Goal: Task Accomplishment & Management: Manage account settings

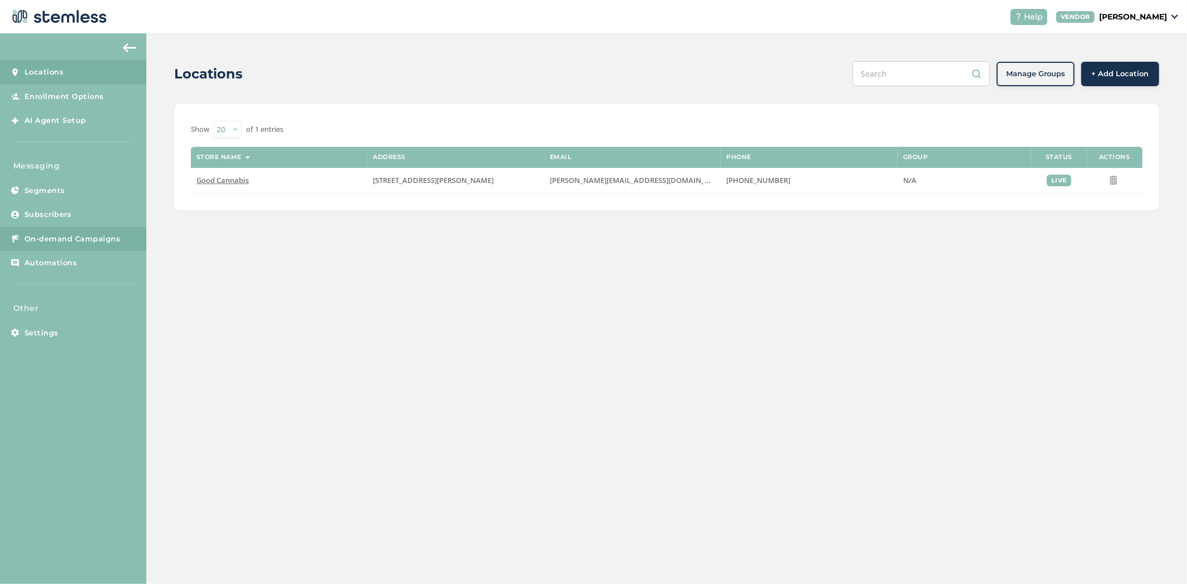
click at [51, 242] on span "On-demand Campaigns" at bounding box center [72, 239] width 96 height 11
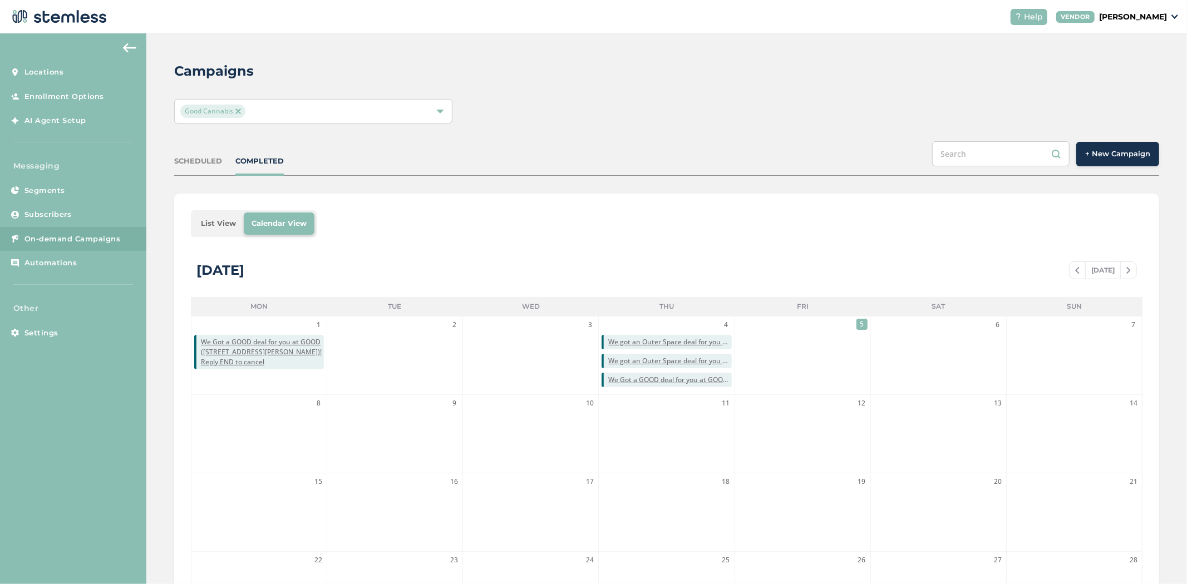
click at [221, 228] on li "List View" at bounding box center [218, 224] width 51 height 22
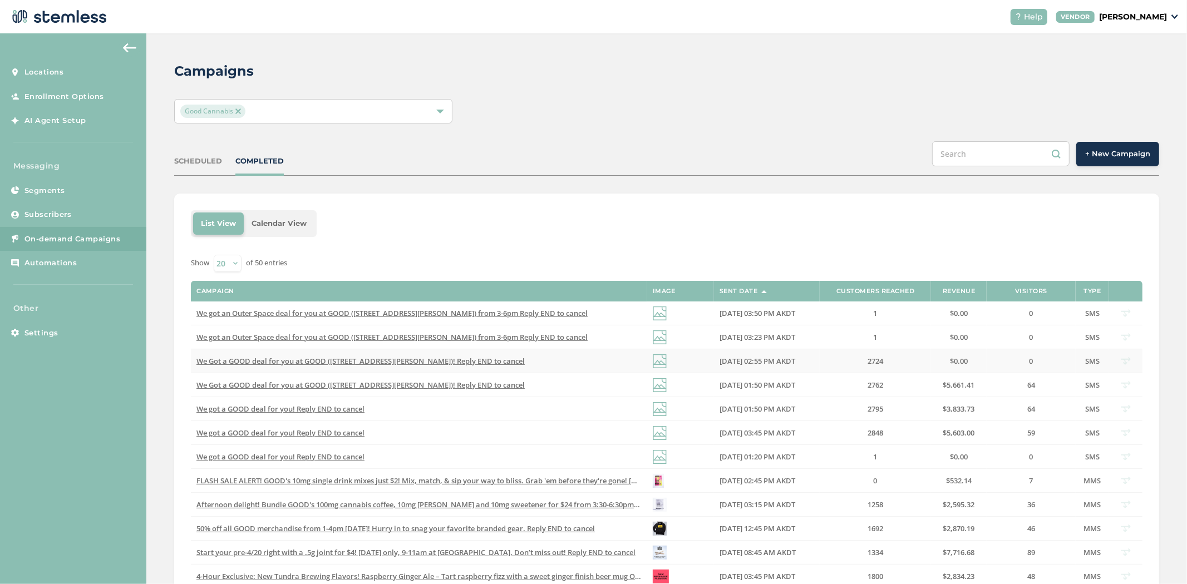
click at [386, 366] on td "We Got a GOOD deal for you at GOOD ([STREET_ADDRESS][PERSON_NAME])! Reply END t…" at bounding box center [419, 362] width 456 height 24
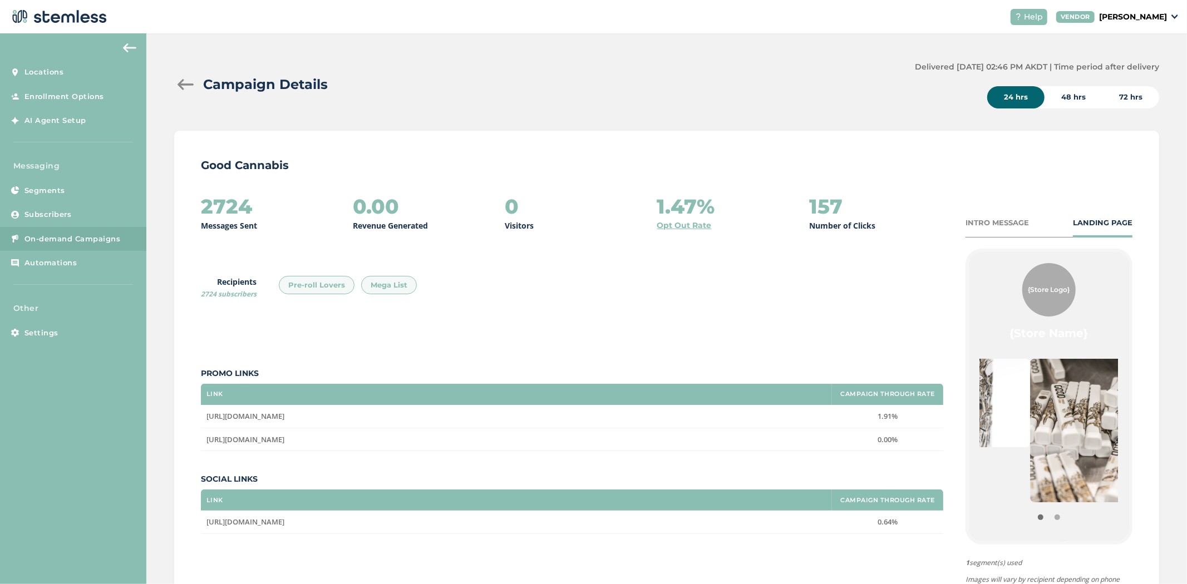
drag, startPoint x: 1090, startPoint y: 433, endPoint x: 936, endPoint y: 414, distance: 154.8
click at [936, 414] on div "2724 Messages Sent 0.00 Revenue Generated 0 Visitors 1.47% Opt Out Rate 157 Num…" at bounding box center [667, 418] width 932 height 447
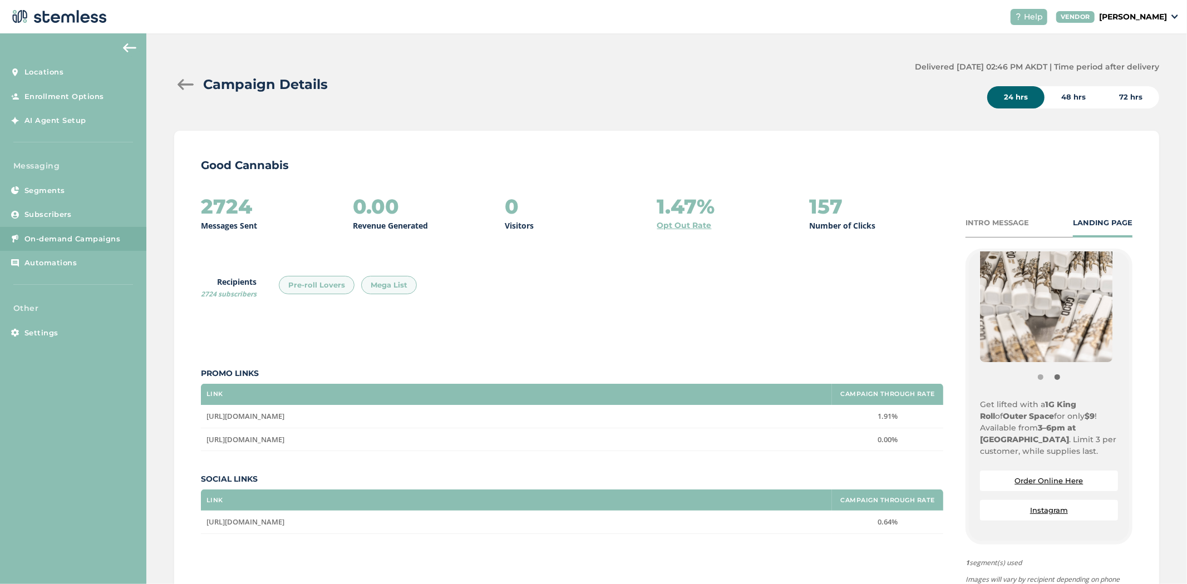
scroll to position [185, 0]
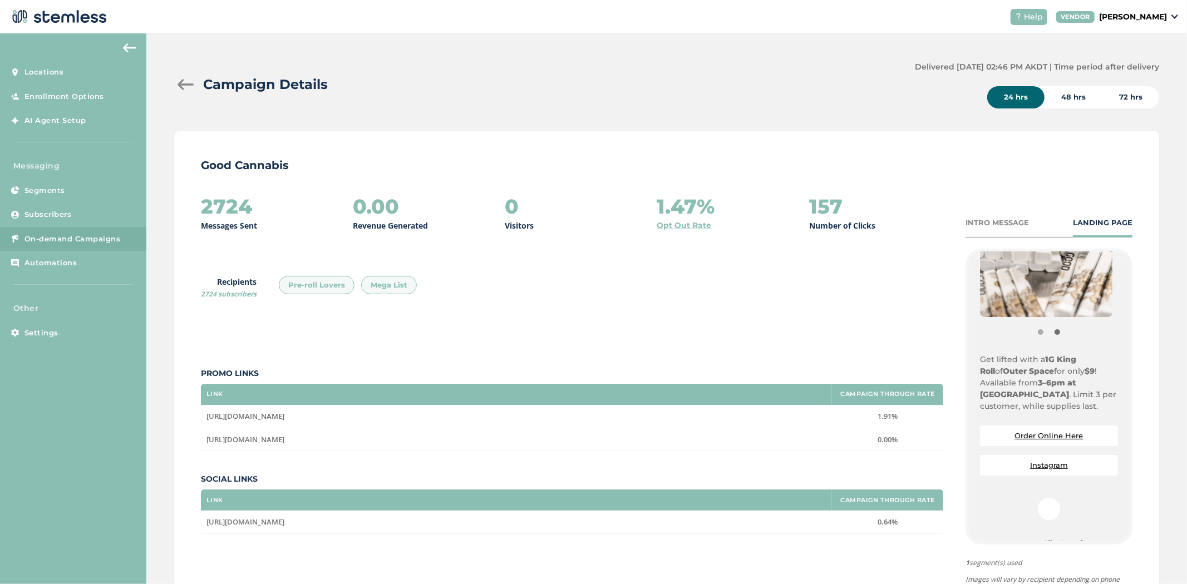
click at [181, 80] on div at bounding box center [185, 84] width 22 height 11
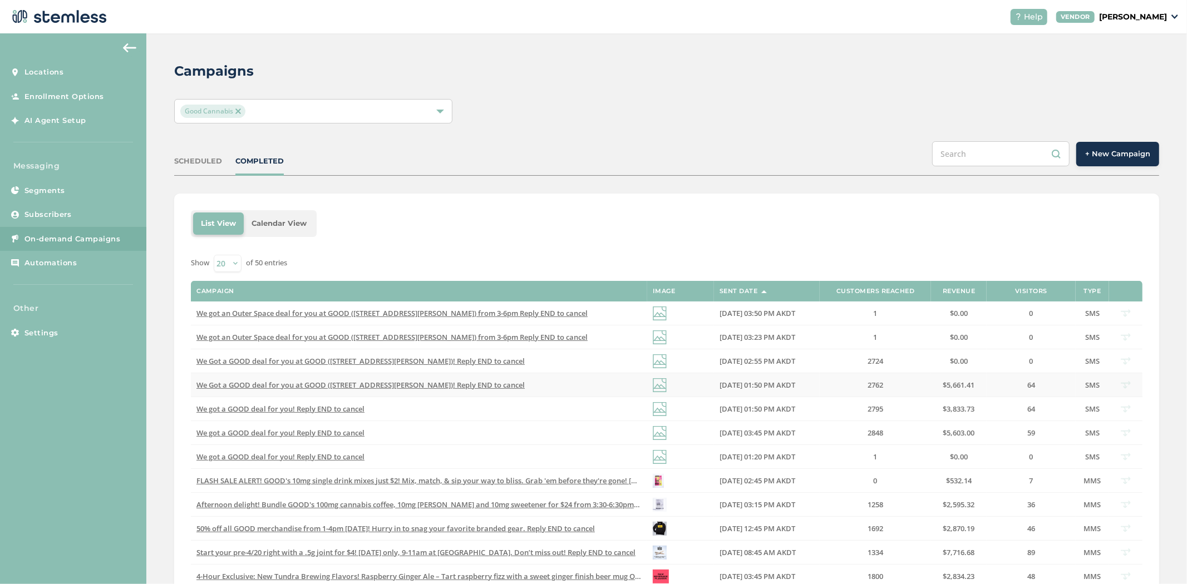
click at [463, 386] on span "We Got a GOOD deal for you at GOOD ([STREET_ADDRESS][PERSON_NAME])! Reply END t…" at bounding box center [360, 385] width 328 height 10
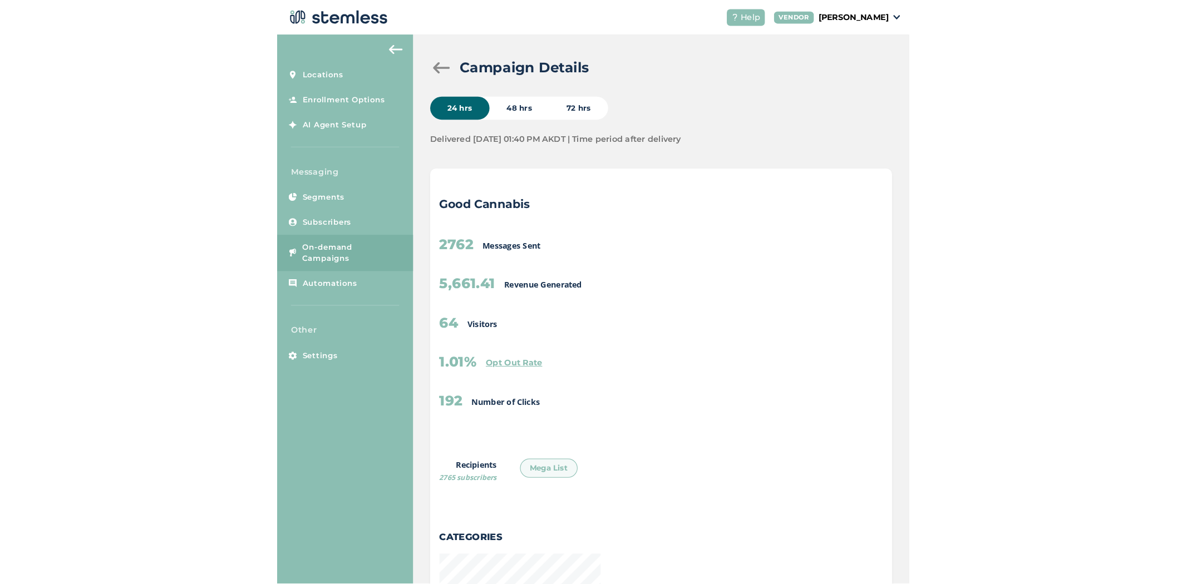
scroll to position [610, 980]
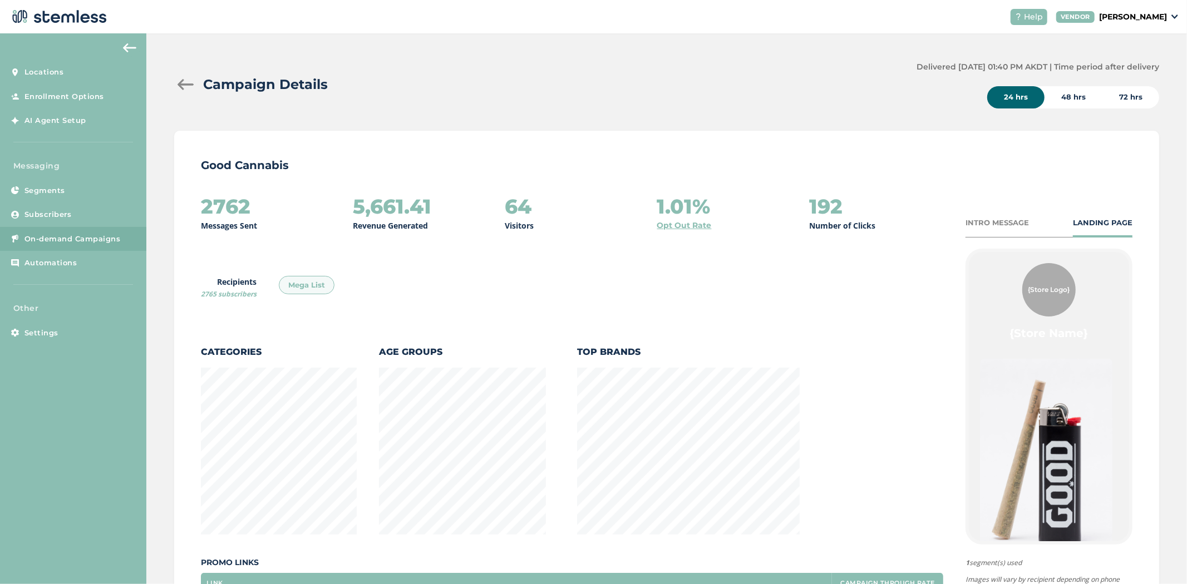
click at [178, 80] on div at bounding box center [185, 84] width 22 height 11
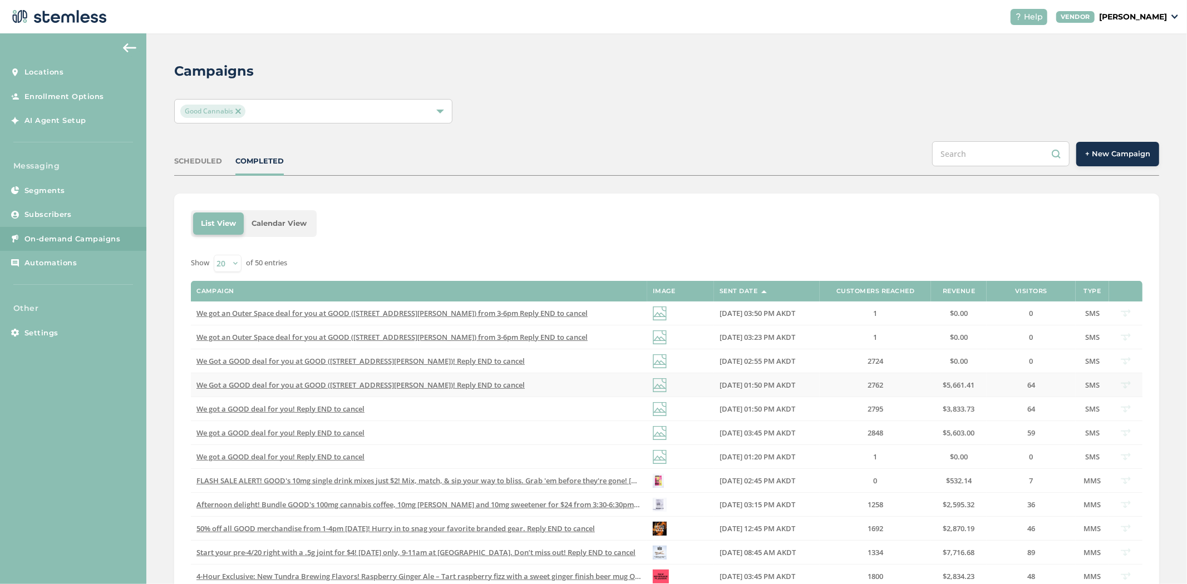
click at [442, 386] on span "We Got a GOOD deal for you at GOOD ([STREET_ADDRESS][PERSON_NAME])! Reply END t…" at bounding box center [360, 385] width 328 height 10
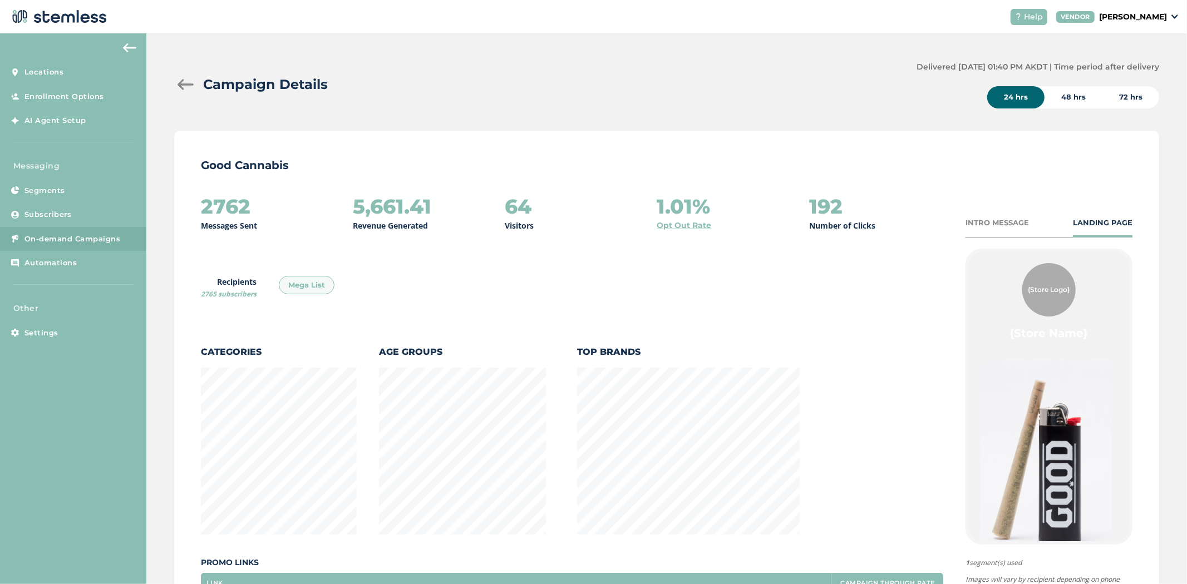
scroll to position [610, 980]
drag, startPoint x: 936, startPoint y: 64, endPoint x: 962, endPoint y: 62, distance: 26.2
click at [962, 62] on label "Delivered [DATE] 01:40 PM AKDT | Time period after delivery" at bounding box center [1038, 67] width 243 height 12
drag, startPoint x: 266, startPoint y: 207, endPoint x: 190, endPoint y: 200, distance: 76.0
click at [190, 200] on div "Good Cannabis 2762 Messages Sent 5,661.41 Revenue Generated 64 Visitors 1.01% O…" at bounding box center [666, 435] width 985 height 609
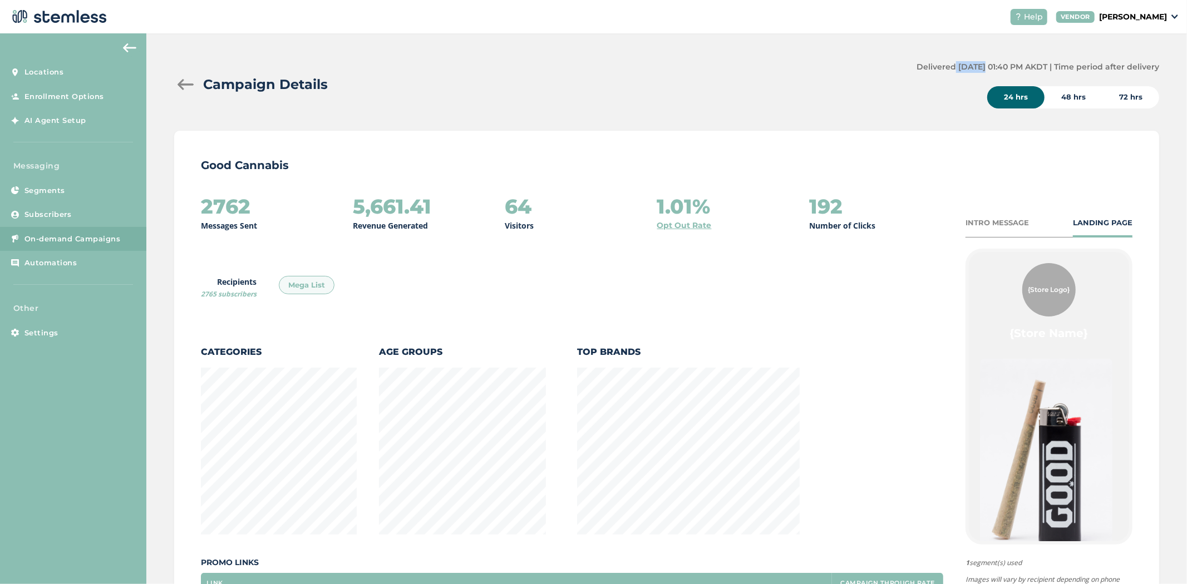
click at [264, 225] on div "2762 Messages Sent" at bounding box center [268, 213] width 134 height 36
click at [258, 201] on div "2762 Messages Sent" at bounding box center [268, 213] width 134 height 36
drag, startPoint x: 192, startPoint y: 201, endPoint x: 283, endPoint y: 202, distance: 90.7
click at [283, 202] on div "Good Cannabis 2762 Messages Sent 5,661.41 Revenue Generated 64 Visitors 1.01% O…" at bounding box center [666, 435] width 985 height 609
click at [206, 210] on h2 "2762" at bounding box center [226, 206] width 50 height 22
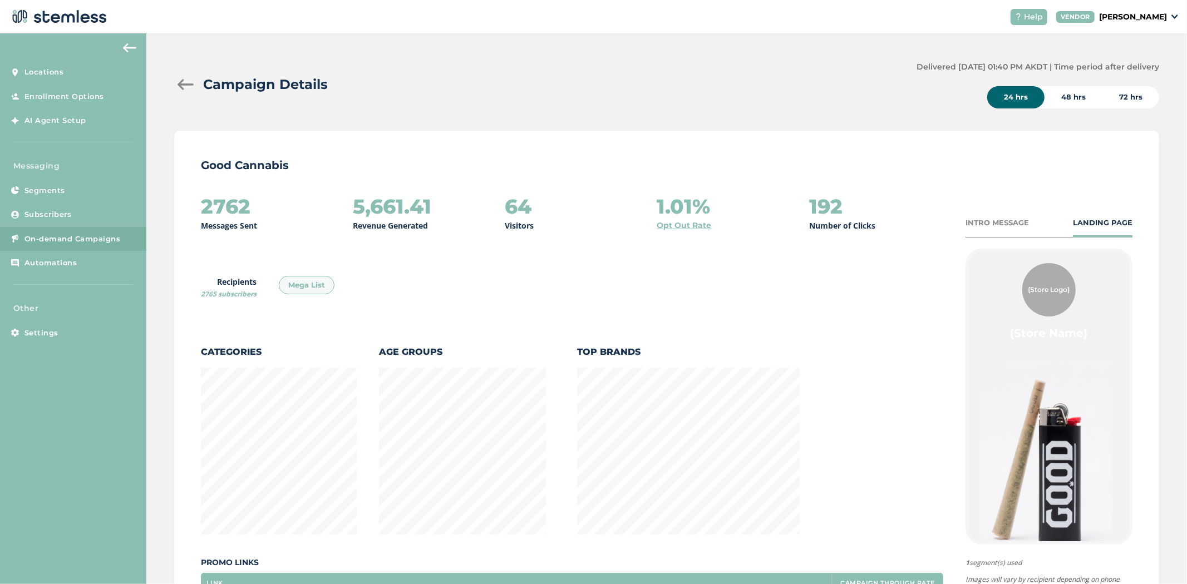
drag, startPoint x: 203, startPoint y: 210, endPoint x: 265, endPoint y: 208, distance: 63.0
click at [265, 208] on div "2762 Messages Sent" at bounding box center [268, 213] width 134 height 36
drag, startPoint x: 527, startPoint y: 203, endPoint x: 504, endPoint y: 207, distance: 23.2
click at [505, 207] on h2 "64" at bounding box center [518, 206] width 27 height 22
drag, startPoint x: 448, startPoint y: 208, endPoint x: 330, endPoint y: 208, distance: 118.0
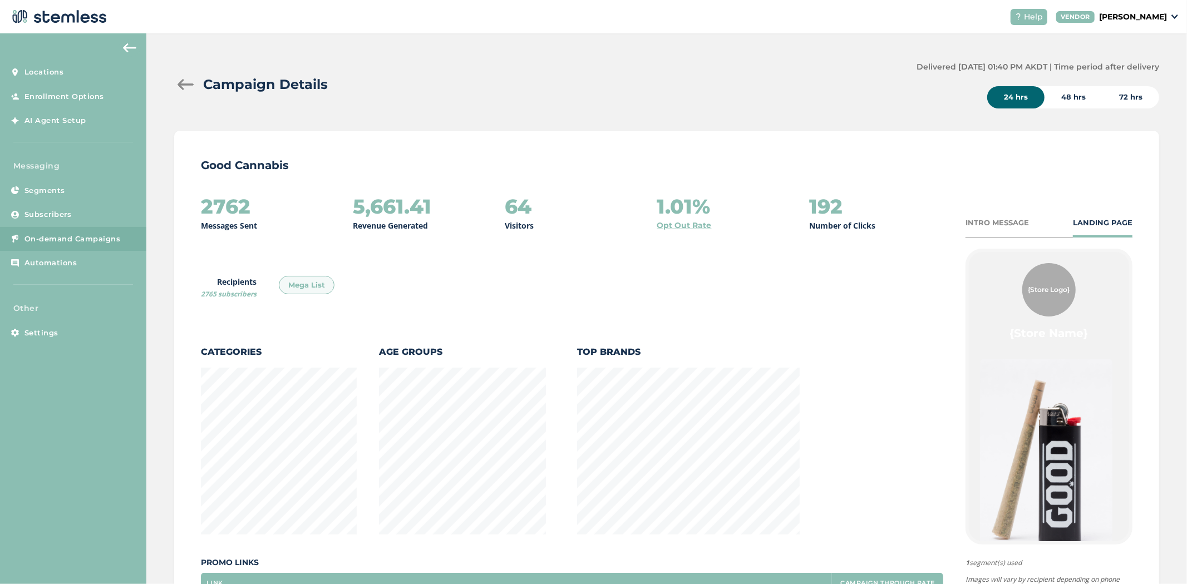
click at [330, 206] on div "2762 Messages Sent 5,661.41 Revenue Generated 64 Visitors 1.01% Opt Out Rate 19…" at bounding box center [572, 213] width 742 height 36
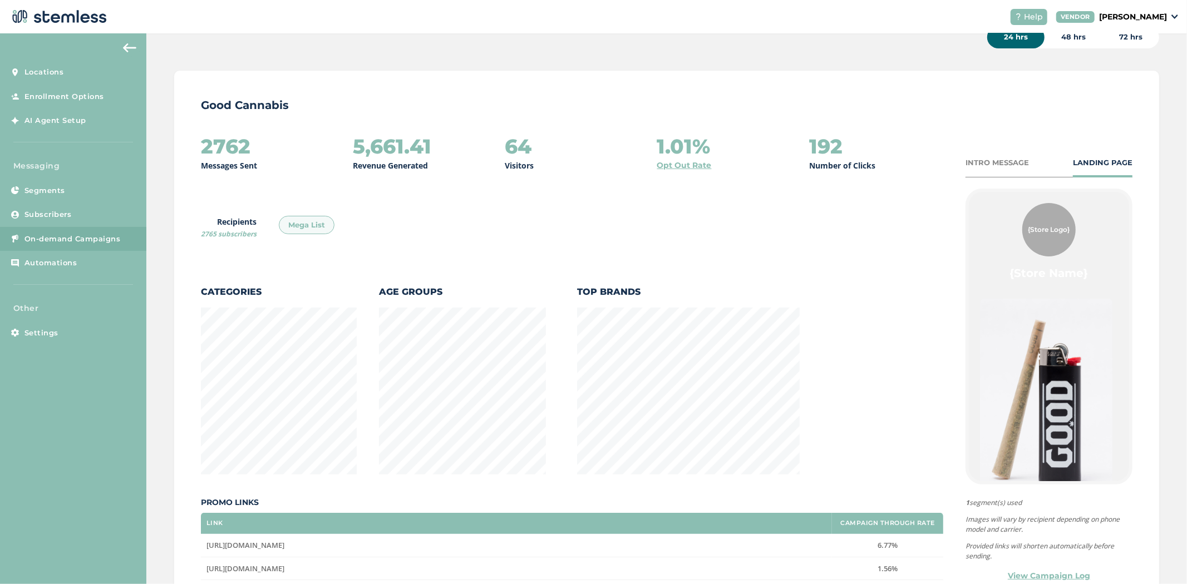
scroll to position [61, 0]
drag, startPoint x: 200, startPoint y: 292, endPoint x: 259, endPoint y: 293, distance: 58.4
click at [259, 293] on label "Categories" at bounding box center [279, 290] width 156 height 13
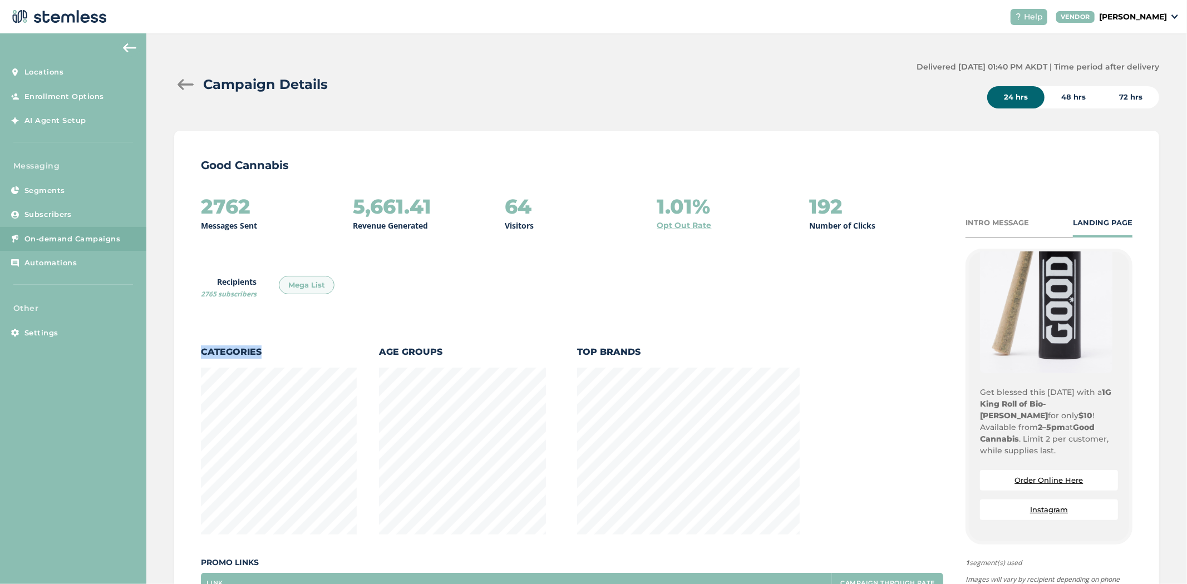
scroll to position [185, 0]
drag, startPoint x: 572, startPoint y: 350, endPoint x: 670, endPoint y: 338, distance: 98.6
click at [670, 338] on div "2762 Messages Sent 5,661.41 Revenue Generated 64 Visitors 1.01% Opt Out Rate 19…" at bounding box center [572, 459] width 742 height 528
click at [644, 367] on div "Top Brands" at bounding box center [688, 440] width 223 height 189
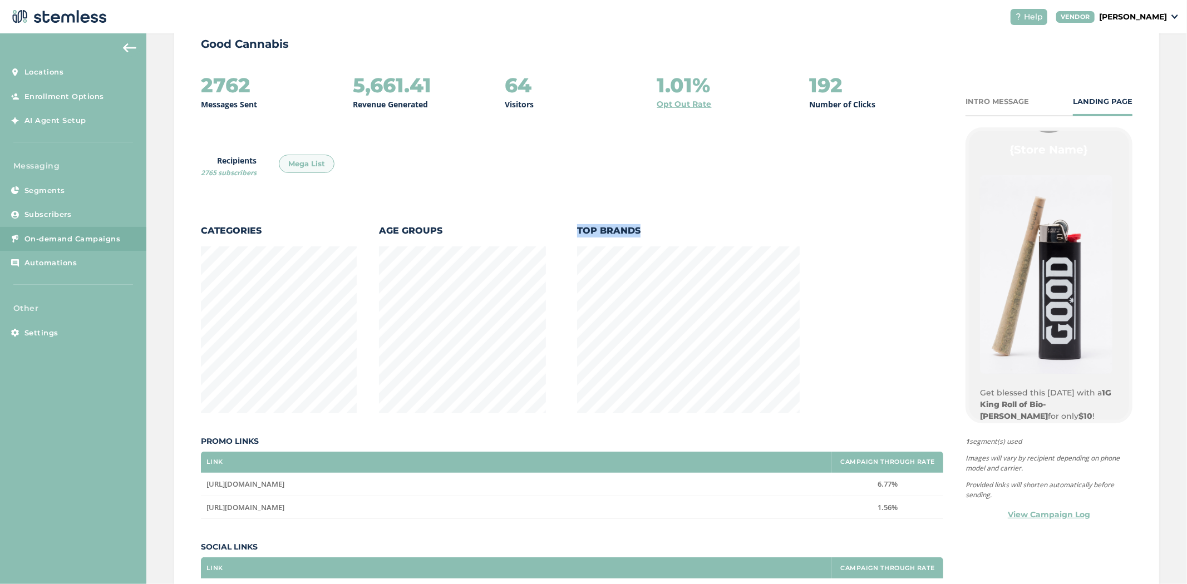
scroll to position [62, 0]
click at [188, 201] on div "Good Cannabis 2762 Messages Sent 5,661.41 Revenue Generated 64 Visitors 1.01% O…" at bounding box center [666, 313] width 985 height 609
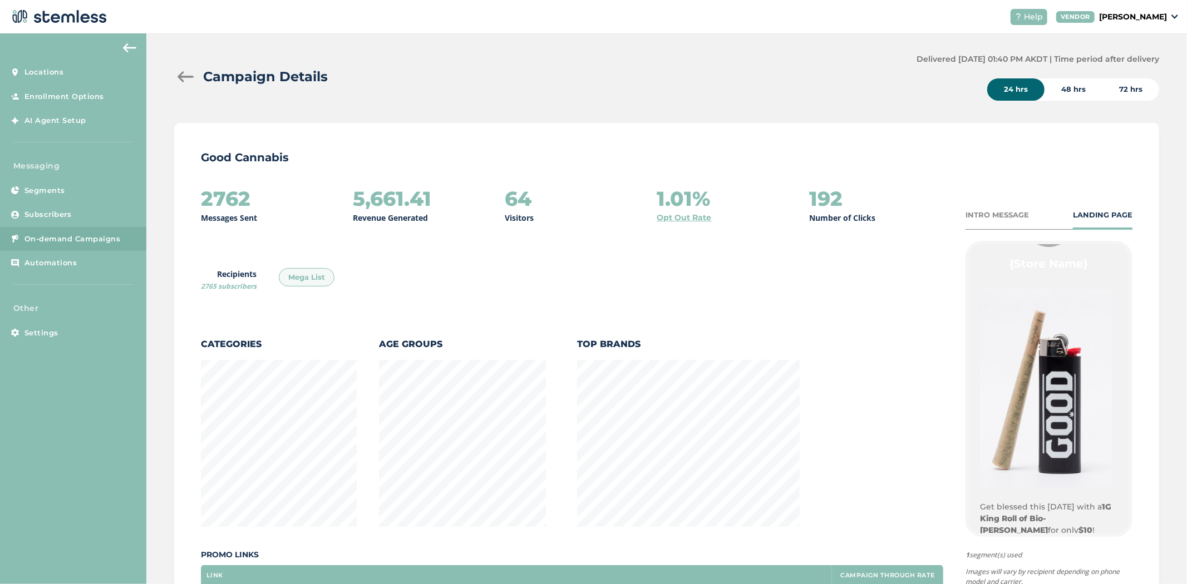
scroll to position [0, 0]
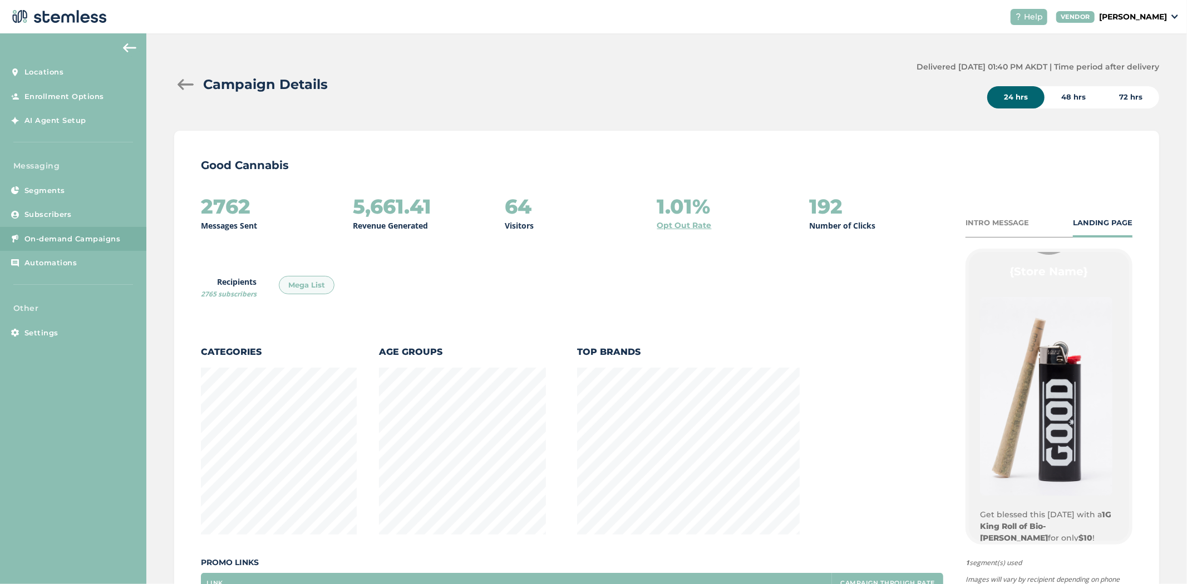
click at [1071, 100] on div "48 hrs" at bounding box center [1074, 97] width 58 height 22
click at [1134, 96] on div "72 hrs" at bounding box center [1131, 97] width 57 height 22
drag, startPoint x: 280, startPoint y: 208, endPoint x: 179, endPoint y: 206, distance: 100.8
click at [179, 206] on div "Good Cannabis 2762 Messages Sent 17,208.14 Revenue Generated 195 Visitors 1.05%…" at bounding box center [666, 435] width 985 height 609
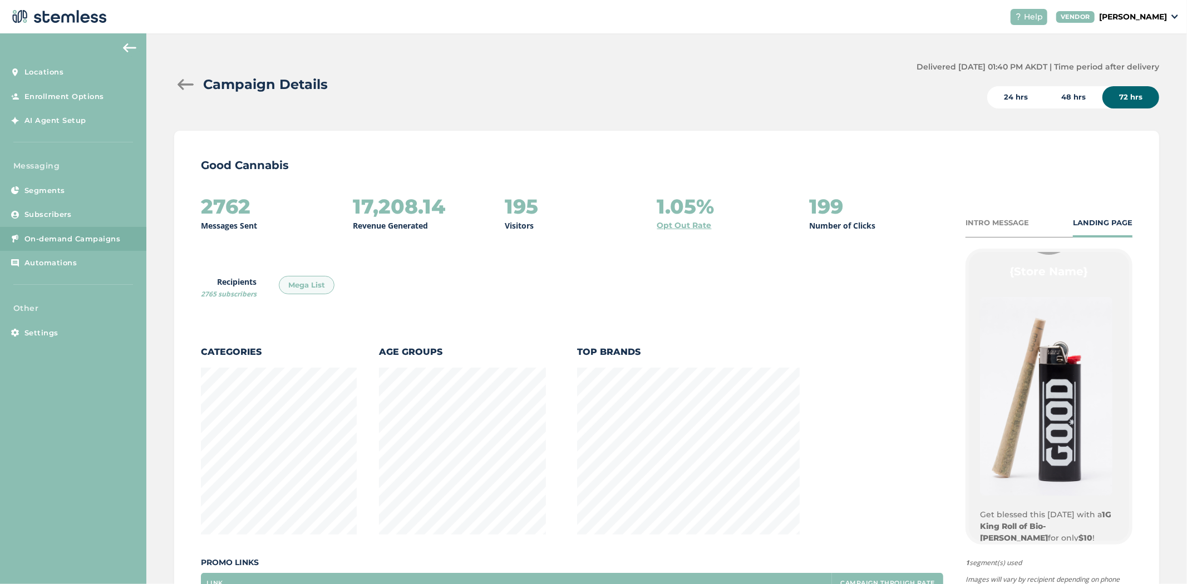
click at [991, 92] on div "24 hrs" at bounding box center [1015, 97] width 57 height 22
click at [201, 338] on div "2762 Messages Sent 5,661.41 Revenue Generated 64 Visitors 1.01% Opt Out Rate 19…" at bounding box center [572, 459] width 742 height 528
click at [68, 242] on span "On-demand Campaigns" at bounding box center [72, 239] width 96 height 11
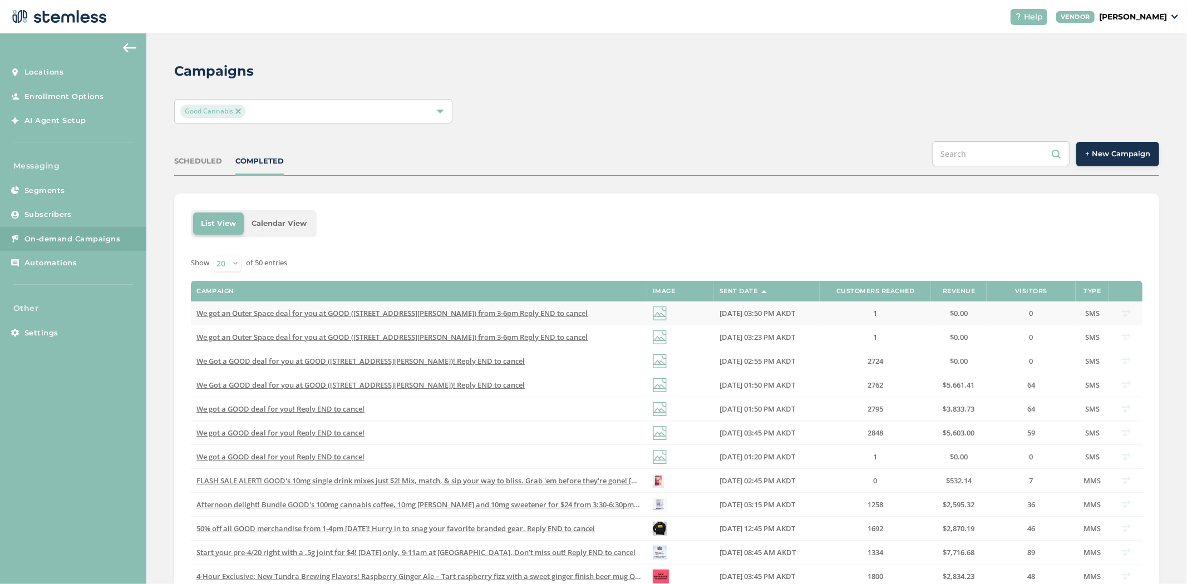
click at [398, 314] on span "We got an Outer Space deal for you at GOOD ([STREET_ADDRESS][PERSON_NAME]) from…" at bounding box center [391, 313] width 391 height 10
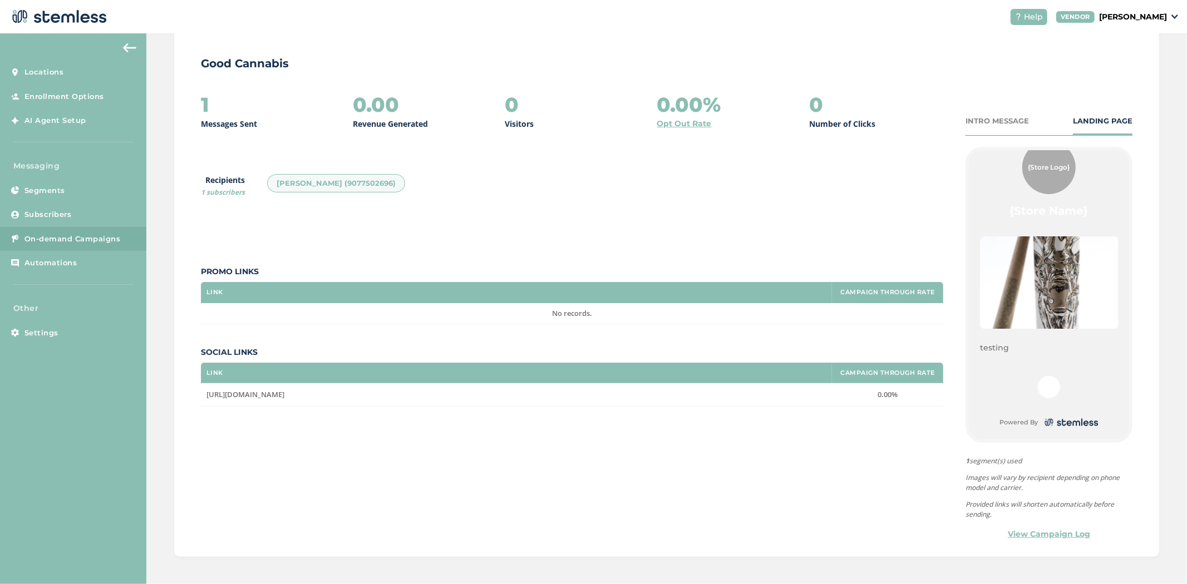
click at [1046, 533] on link "View Campaign Log" at bounding box center [1049, 535] width 82 height 12
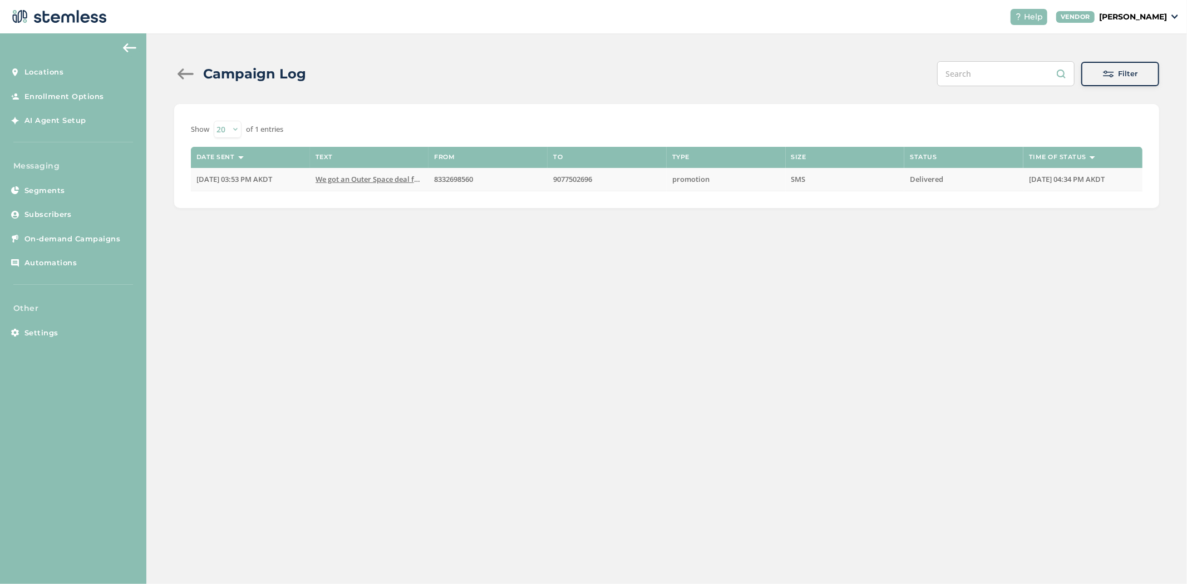
drag, startPoint x: 974, startPoint y: 178, endPoint x: 910, endPoint y: 175, distance: 64.1
click at [910, 175] on label "Delivered" at bounding box center [964, 179] width 108 height 9
click at [178, 70] on div at bounding box center [185, 73] width 22 height 11
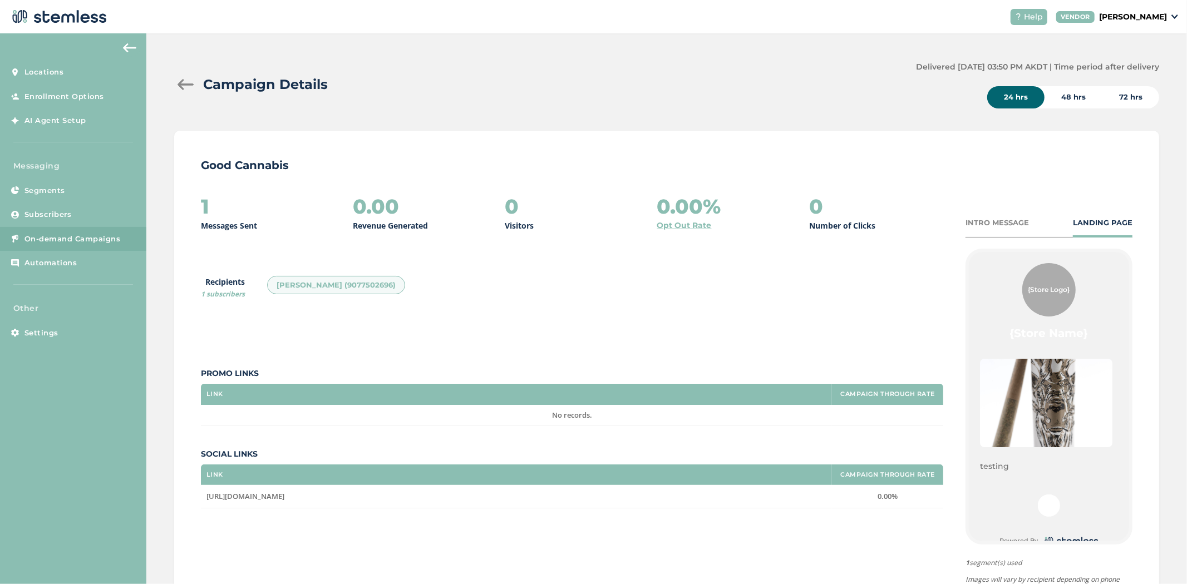
click at [185, 88] on div at bounding box center [185, 84] width 22 height 11
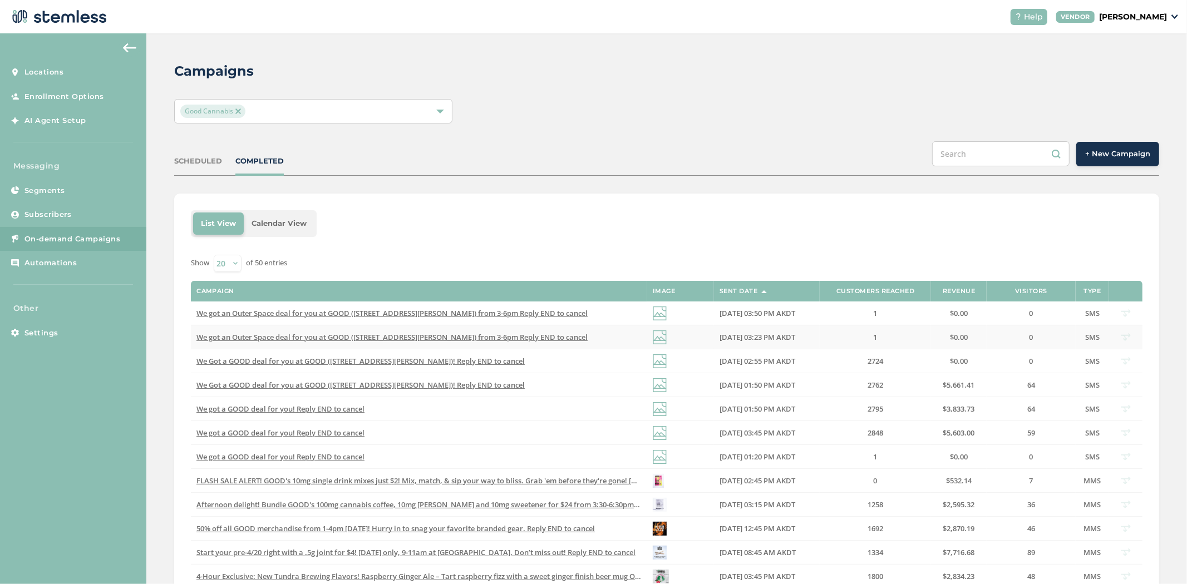
click at [322, 335] on span "We got an Outer Space deal for you at GOOD ([STREET_ADDRESS][PERSON_NAME]) from…" at bounding box center [391, 337] width 391 height 10
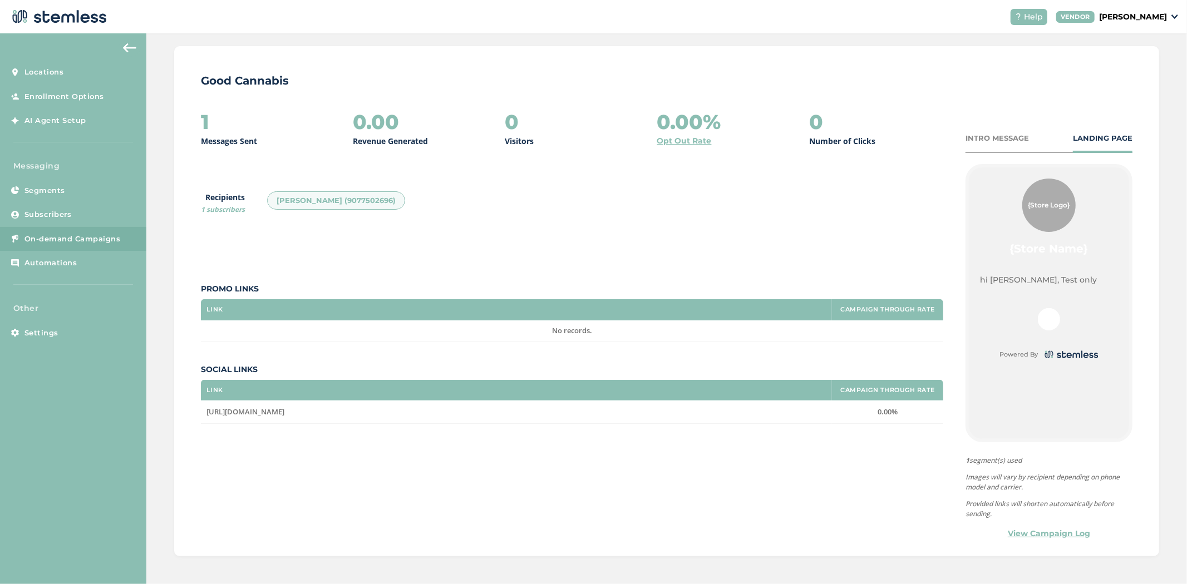
click at [1026, 533] on link "View Campaign Log" at bounding box center [1049, 534] width 82 height 12
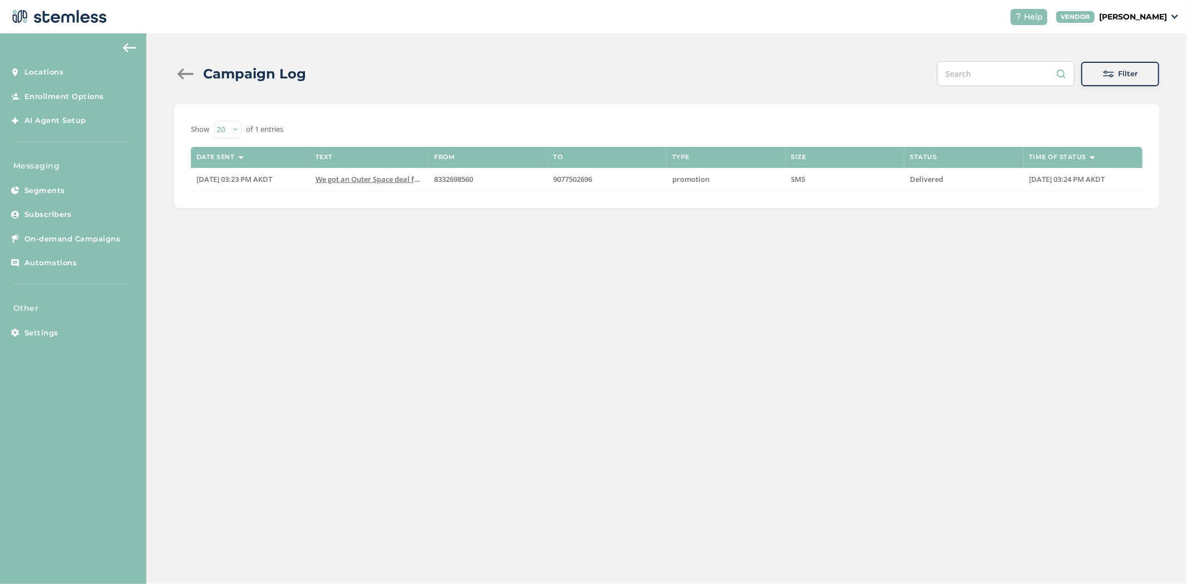
click at [182, 74] on div at bounding box center [185, 73] width 22 height 11
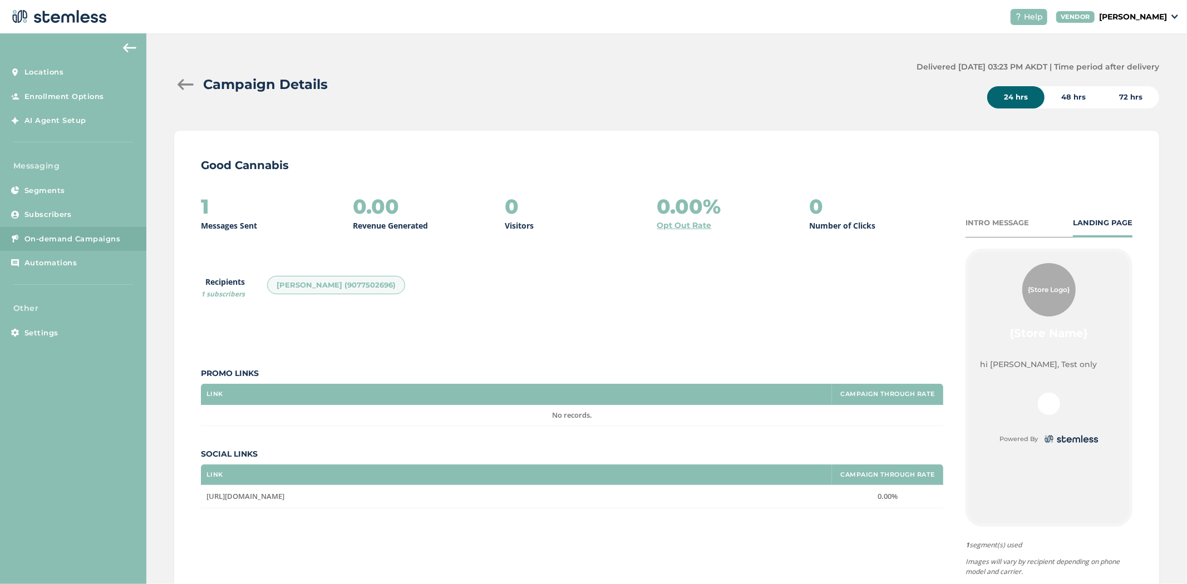
click at [184, 88] on div at bounding box center [185, 84] width 22 height 11
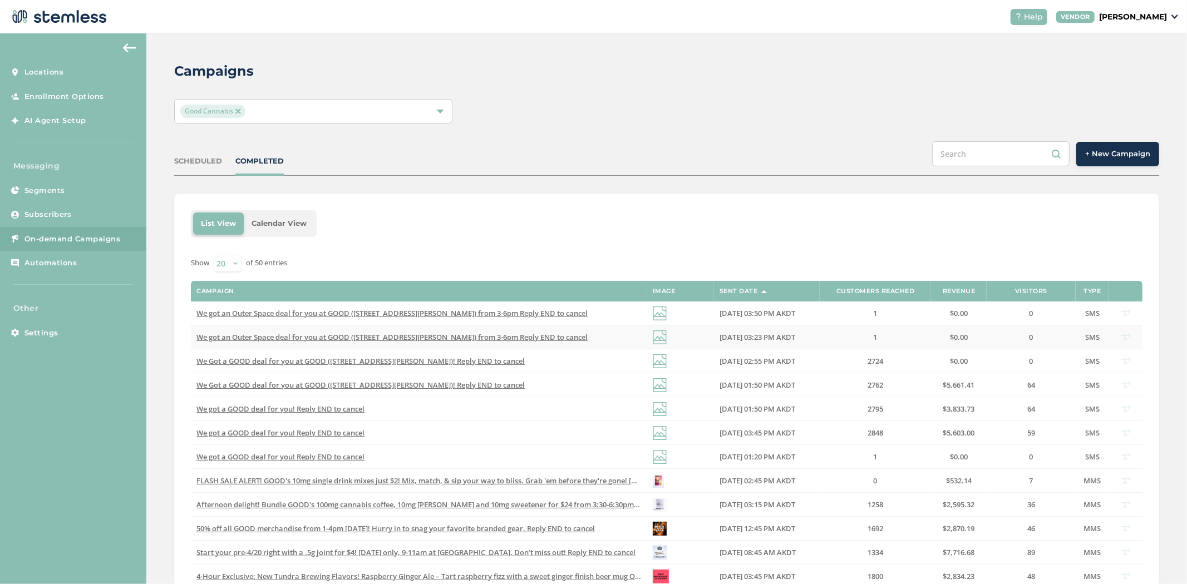
click at [402, 342] on span "We got an Outer Space deal for you at GOOD ([STREET_ADDRESS][PERSON_NAME]) from…" at bounding box center [391, 337] width 391 height 10
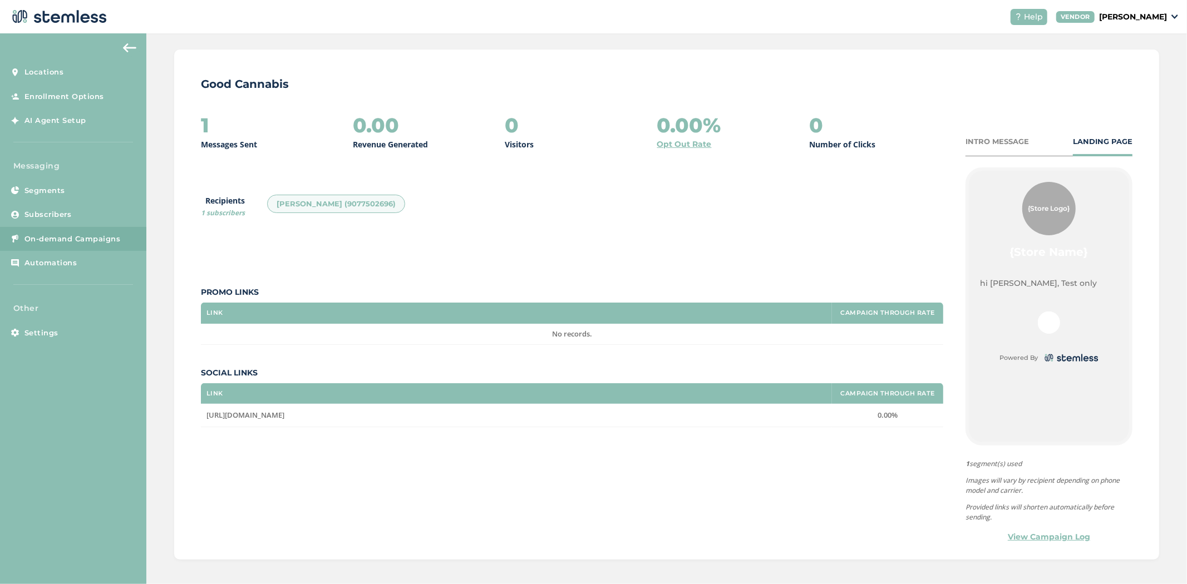
scroll to position [85, 0]
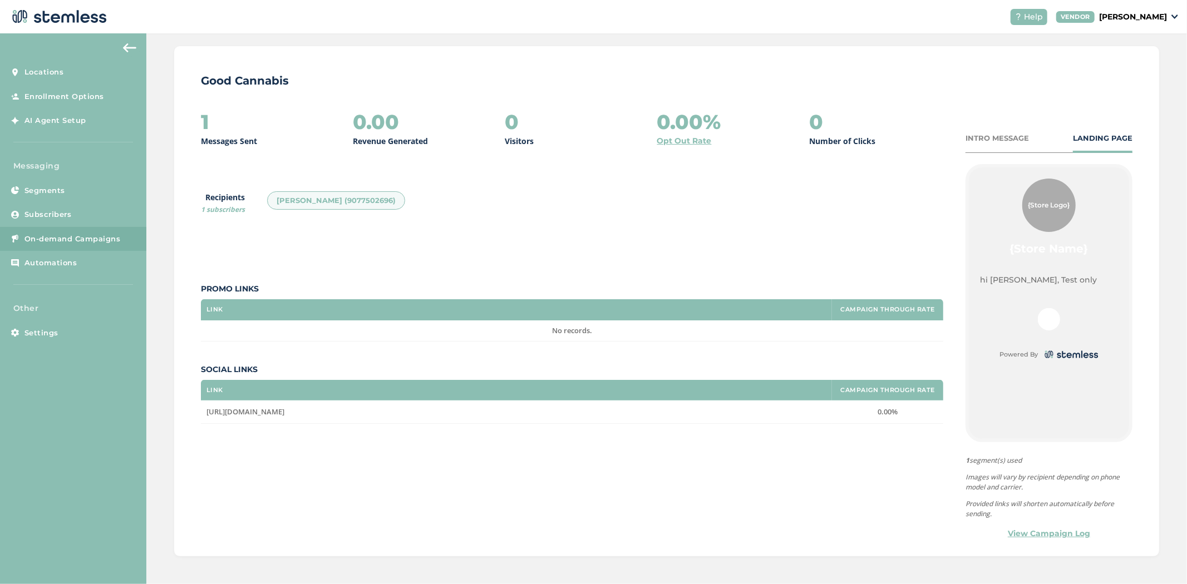
click at [1057, 534] on link "View Campaign Log" at bounding box center [1049, 534] width 82 height 12
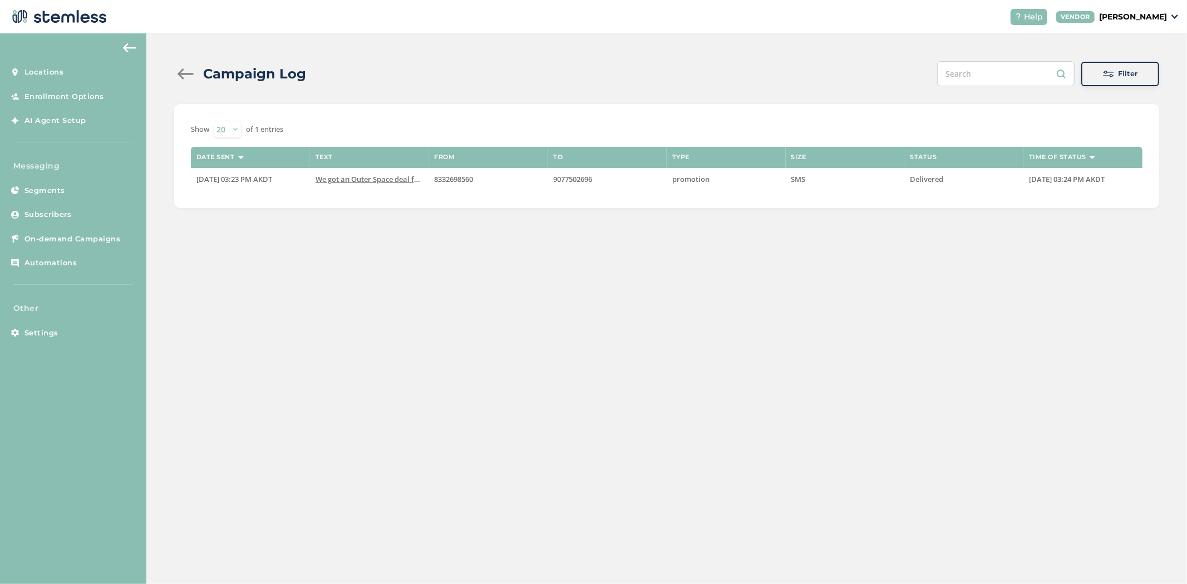
click at [1103, 70] on span at bounding box center [1108, 73] width 11 height 11
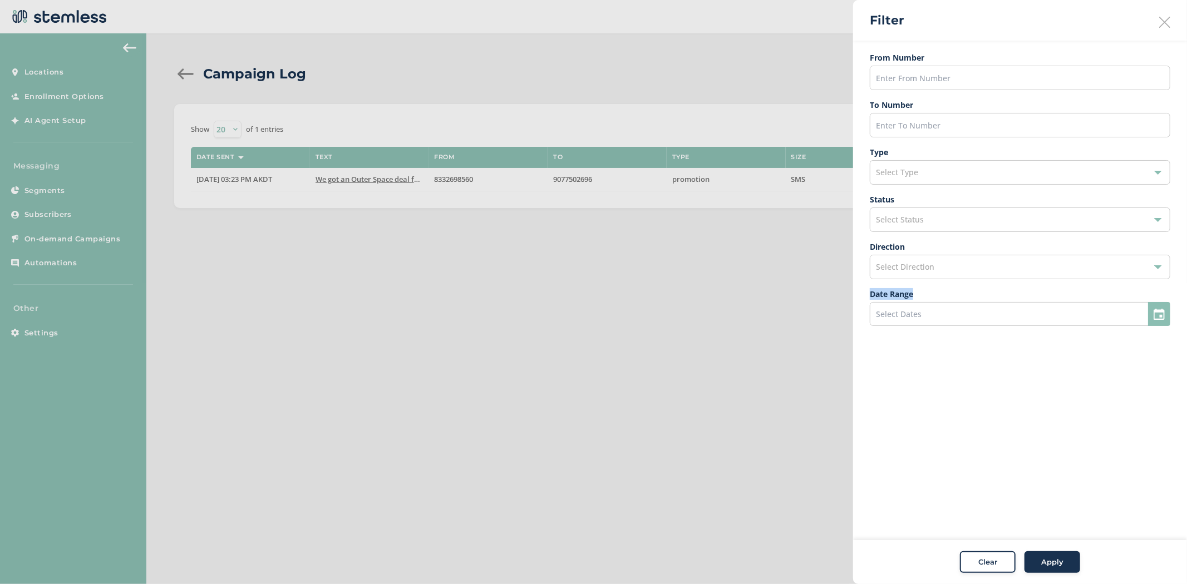
drag, startPoint x: 1011, startPoint y: 302, endPoint x: 1063, endPoint y: 229, distance: 89.7
click at [1041, 275] on div "Select Direction" at bounding box center [1020, 267] width 301 height 24
click at [1167, 24] on icon at bounding box center [1164, 22] width 11 height 11
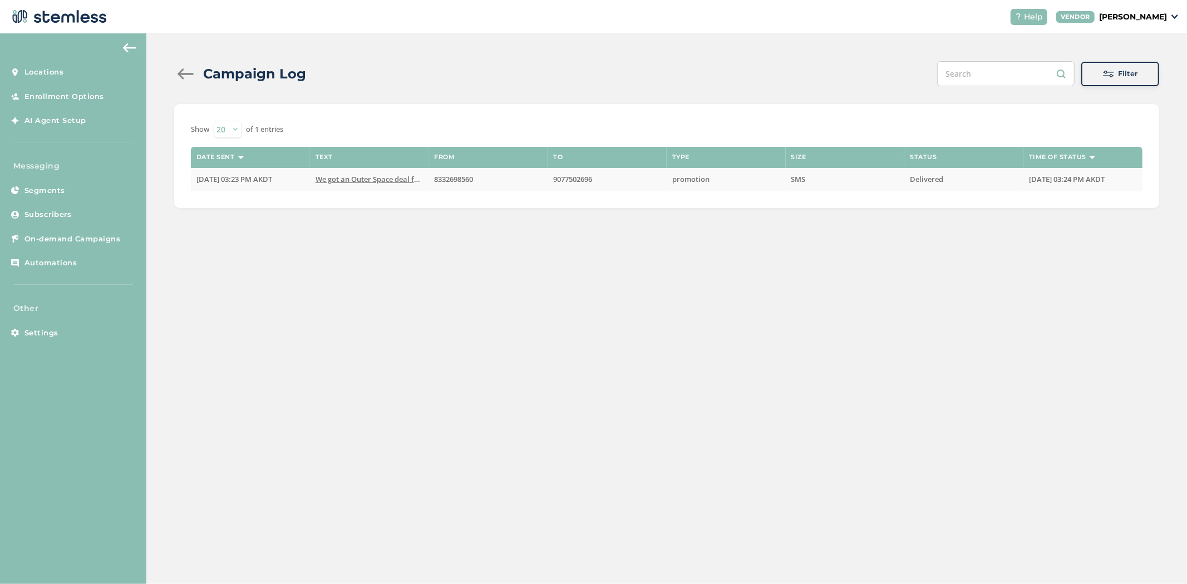
drag, startPoint x: 947, startPoint y: 182, endPoint x: 911, endPoint y: 181, distance: 36.2
click at [911, 181] on label "Delivered" at bounding box center [964, 179] width 108 height 9
click at [188, 77] on div at bounding box center [185, 73] width 22 height 11
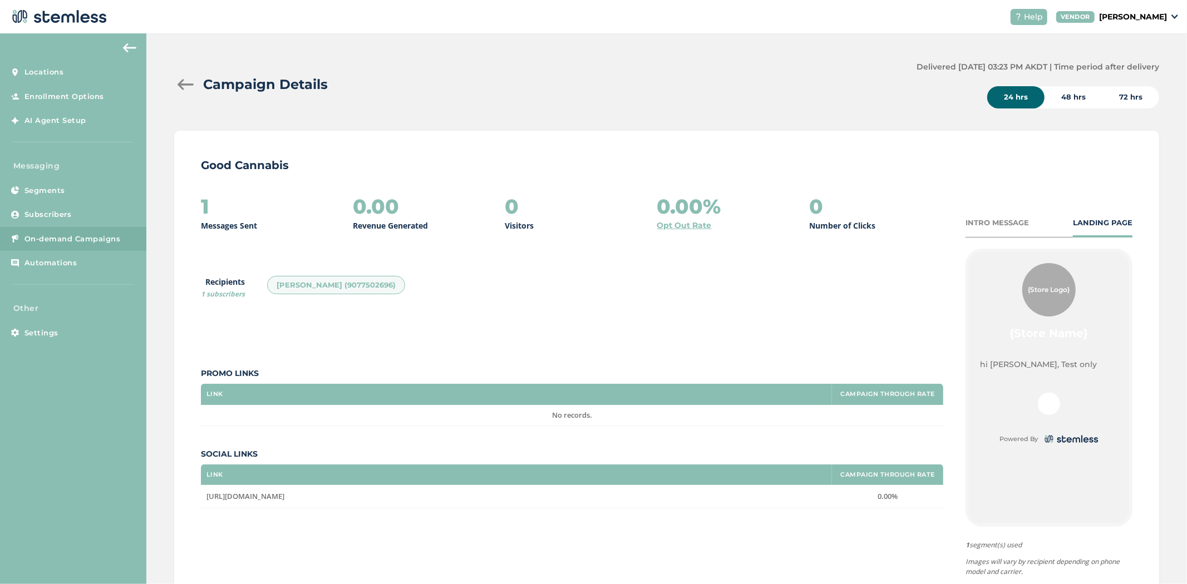
click at [191, 90] on div "Campaign Details" at bounding box center [541, 85] width 734 height 20
click at [183, 84] on div at bounding box center [185, 84] width 22 height 11
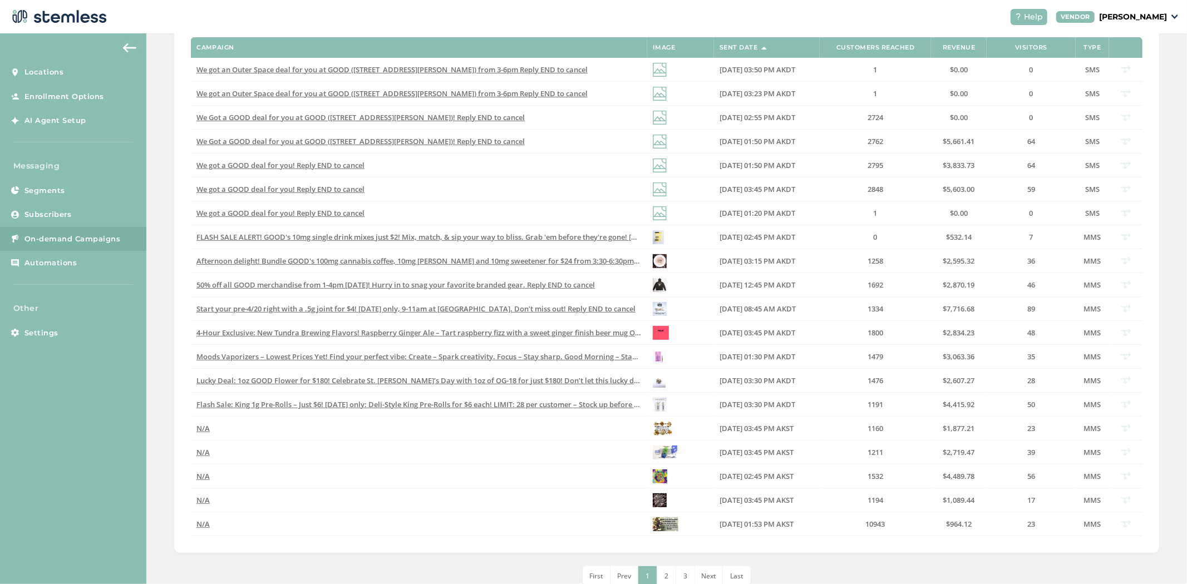
scroll to position [246, 0]
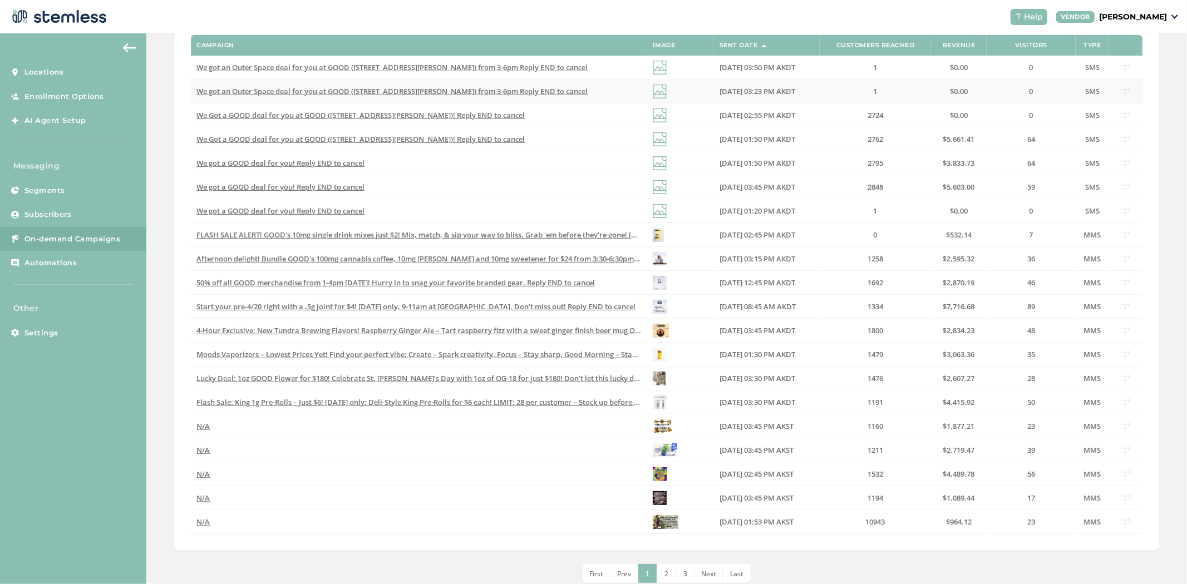
click at [460, 94] on span "We got an Outer Space deal for you at GOOD ([STREET_ADDRESS][PERSON_NAME]) from…" at bounding box center [391, 91] width 391 height 10
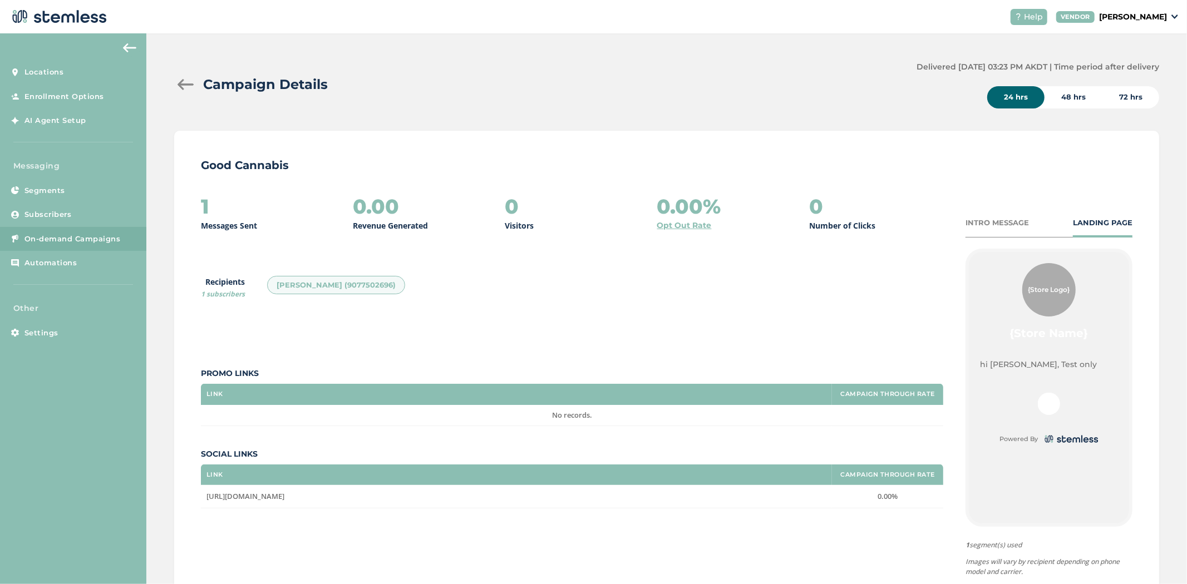
click at [65, 232] on link "On-demand Campaigns" at bounding box center [73, 239] width 146 height 24
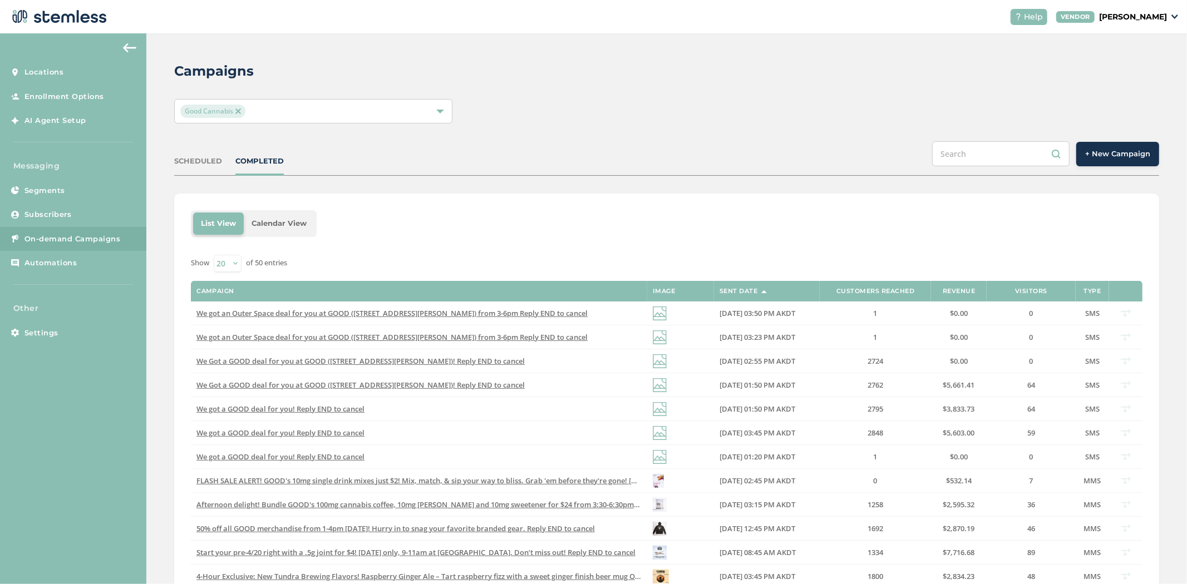
click at [1129, 149] on span "+ New Campaign" at bounding box center [1117, 154] width 65 height 11
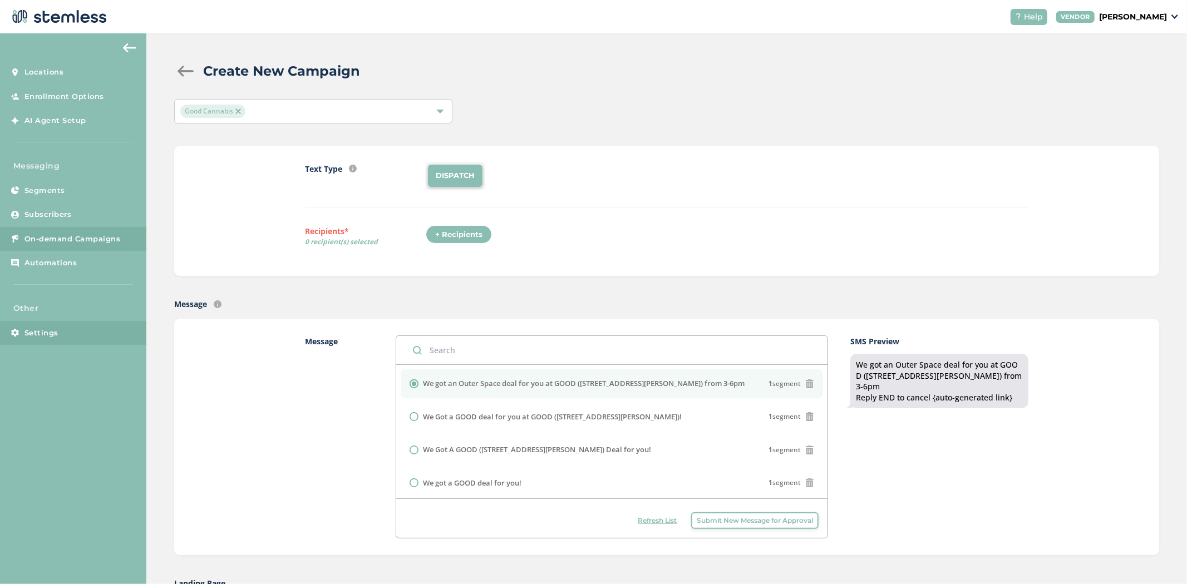
click at [59, 333] on link "Settings" at bounding box center [73, 333] width 146 height 24
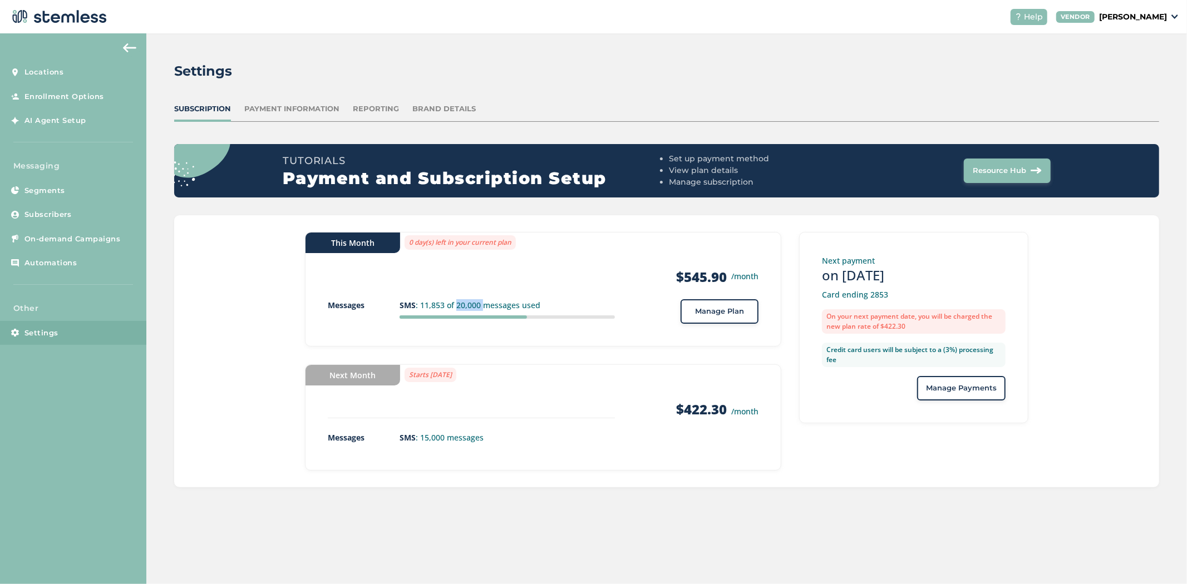
drag, startPoint x: 482, startPoint y: 302, endPoint x: 456, endPoint y: 306, distance: 25.9
click at [456, 306] on p "SMS : 11,853 of 20,000 messages used" at bounding box center [507, 305] width 215 height 12
drag, startPoint x: 421, startPoint y: 308, endPoint x: 452, endPoint y: 301, distance: 32.0
click at [451, 301] on p "SMS : 11,853 of 20,000 messages used" at bounding box center [507, 305] width 215 height 12
drag, startPoint x: 531, startPoint y: 426, endPoint x: 535, endPoint y: 431, distance: 5.9
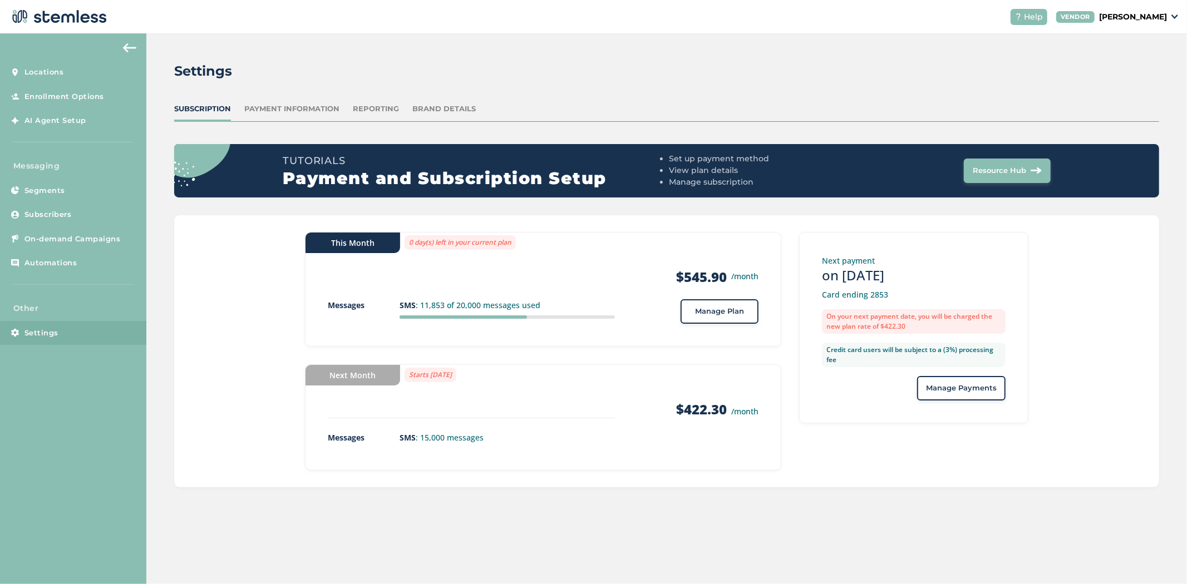
click at [531, 426] on div "Next Month Starts [DATE] Products $422.30 /month Messages SMS : 15,000 messages" at bounding box center [543, 418] width 476 height 106
drag, startPoint x: 421, startPoint y: 435, endPoint x: 450, endPoint y: 433, distance: 28.5
click at [450, 433] on p "SMS : 15,000 messages" at bounding box center [507, 438] width 215 height 12
click at [716, 314] on span "Manage Plan" at bounding box center [719, 311] width 49 height 11
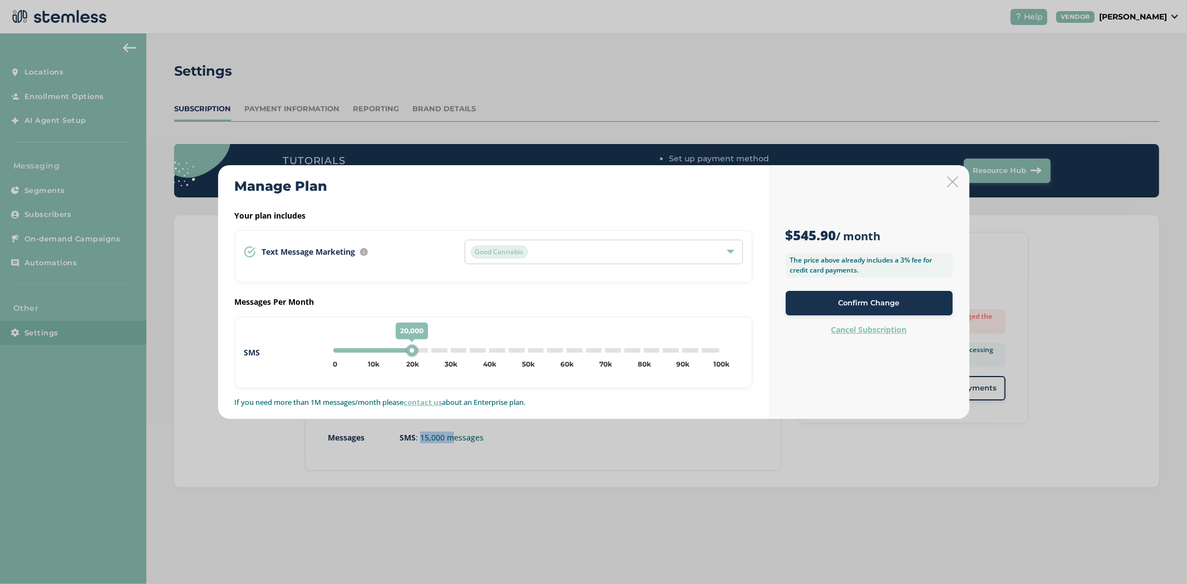
click at [486, 347] on div "20,000 0 5k 10k 15k 20k 25k 30k 35k 40k 45k 50k 55k 60k 65k 70k 75k 80k 85k 90k…" at bounding box center [526, 350] width 395 height 13
type input "40000"
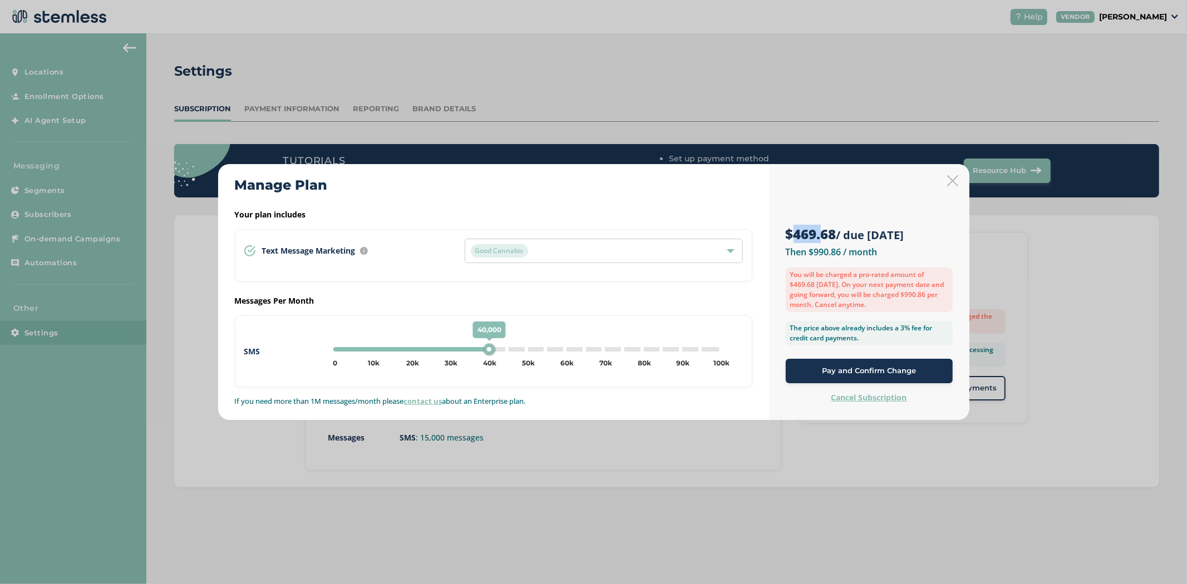
drag, startPoint x: 793, startPoint y: 233, endPoint x: 819, endPoint y: 231, distance: 26.8
click at [819, 231] on strong "$469.68" at bounding box center [811, 234] width 51 height 18
click at [811, 253] on label "Then $990.86 / month" at bounding box center [832, 252] width 92 height 12
drag, startPoint x: 810, startPoint y: 249, endPoint x: 843, endPoint y: 253, distance: 32.6
click at [843, 253] on label "Then $990.86 / month" at bounding box center [832, 252] width 92 height 12
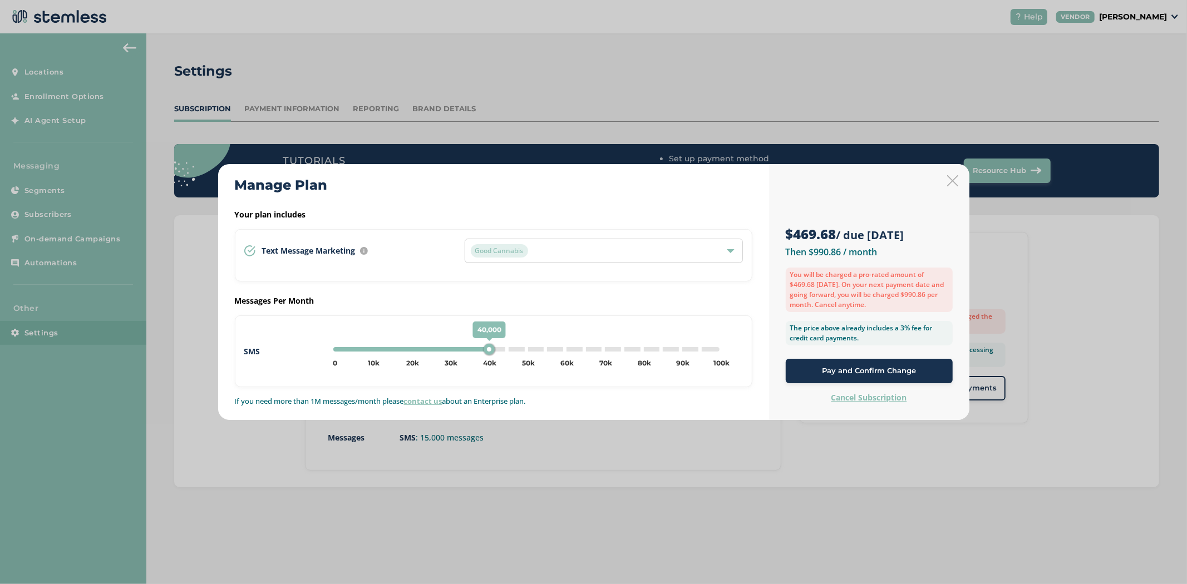
click at [957, 181] on icon at bounding box center [952, 180] width 11 height 11
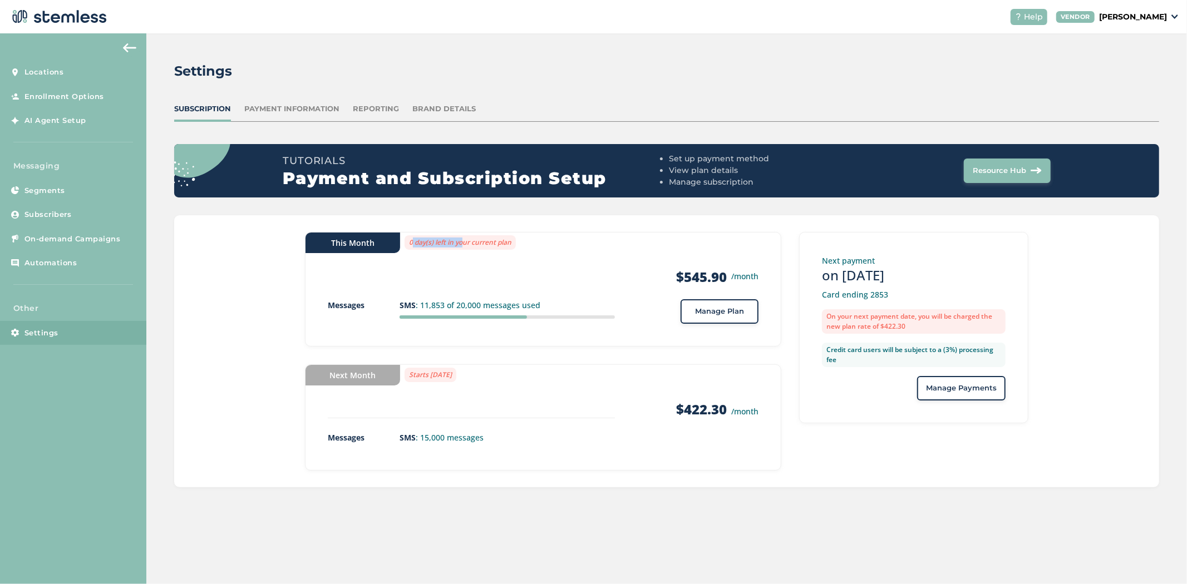
drag, startPoint x: 409, startPoint y: 241, endPoint x: 459, endPoint y: 242, distance: 50.1
click at [459, 242] on label "0 day(s) left in your current plan" at bounding box center [460, 242] width 111 height 14
drag, startPoint x: 921, startPoint y: 270, endPoint x: 911, endPoint y: 272, distance: 9.5
click at [911, 272] on h3 "on [DATE]" at bounding box center [914, 276] width 184 height 18
drag, startPoint x: 928, startPoint y: 272, endPoint x: 916, endPoint y: 273, distance: 11.8
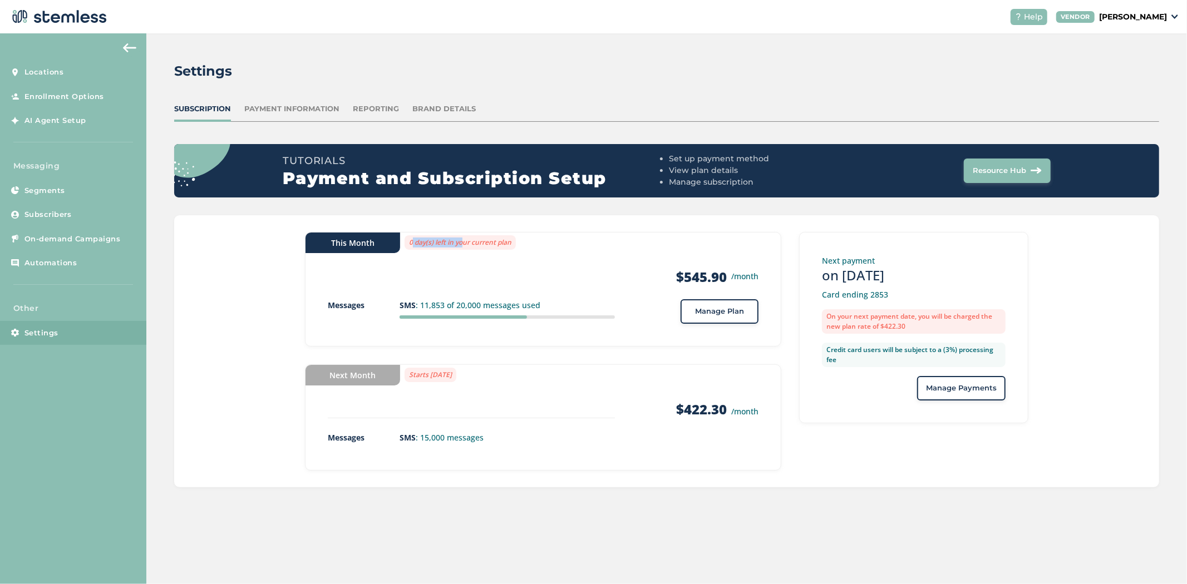
click at [916, 273] on h3 "on [DATE]" at bounding box center [914, 276] width 184 height 18
click at [374, 112] on div "Reporting" at bounding box center [376, 109] width 46 height 11
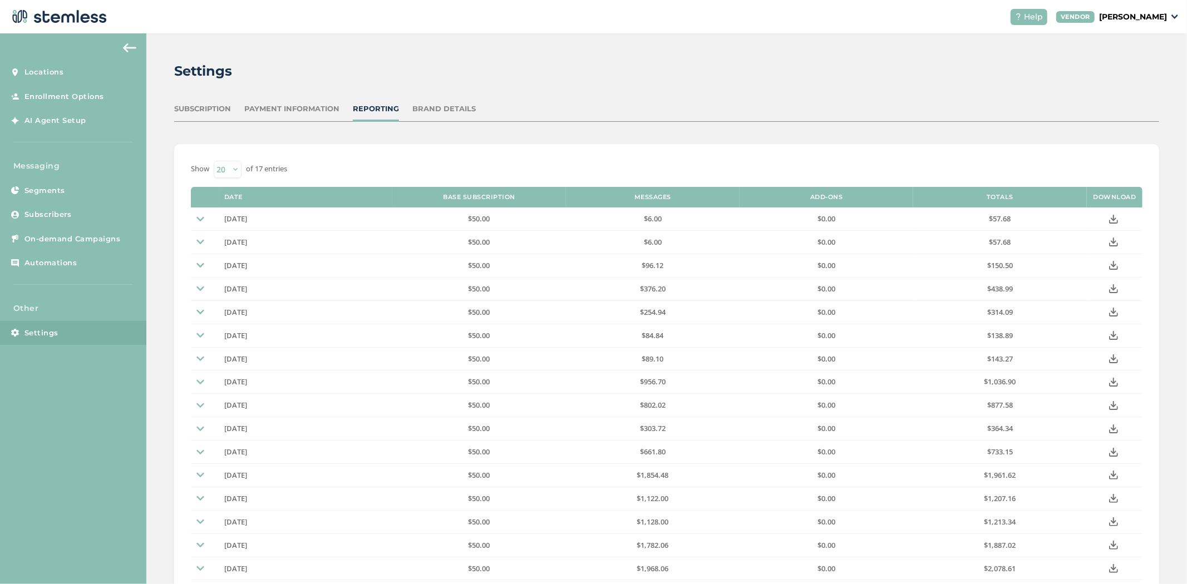
click at [195, 109] on div "Subscription" at bounding box center [202, 109] width 57 height 11
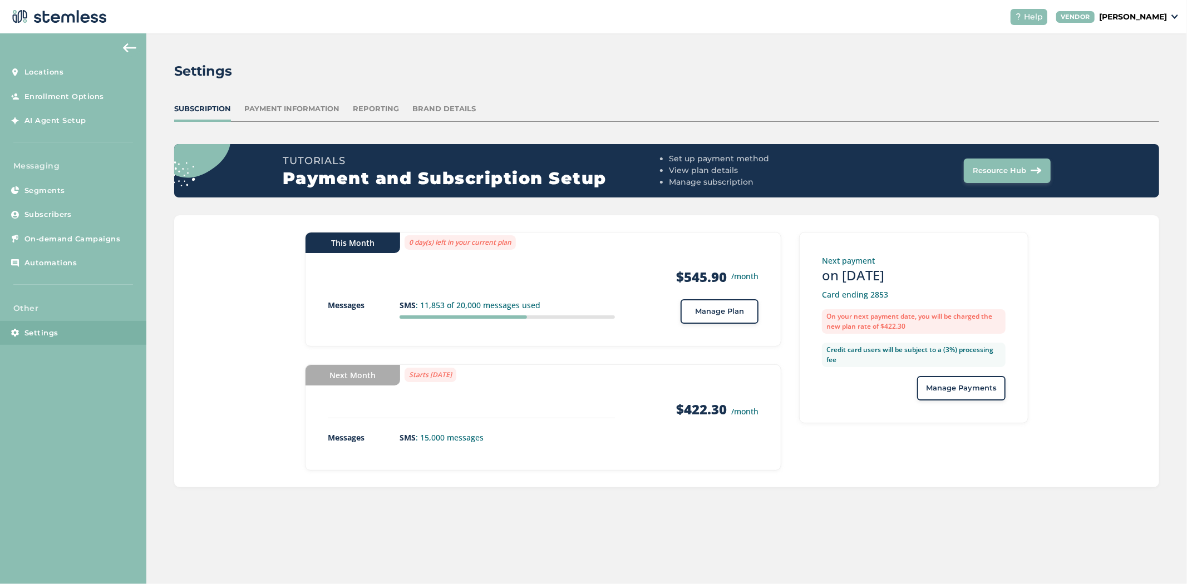
click at [371, 107] on div "Reporting" at bounding box center [376, 109] width 46 height 11
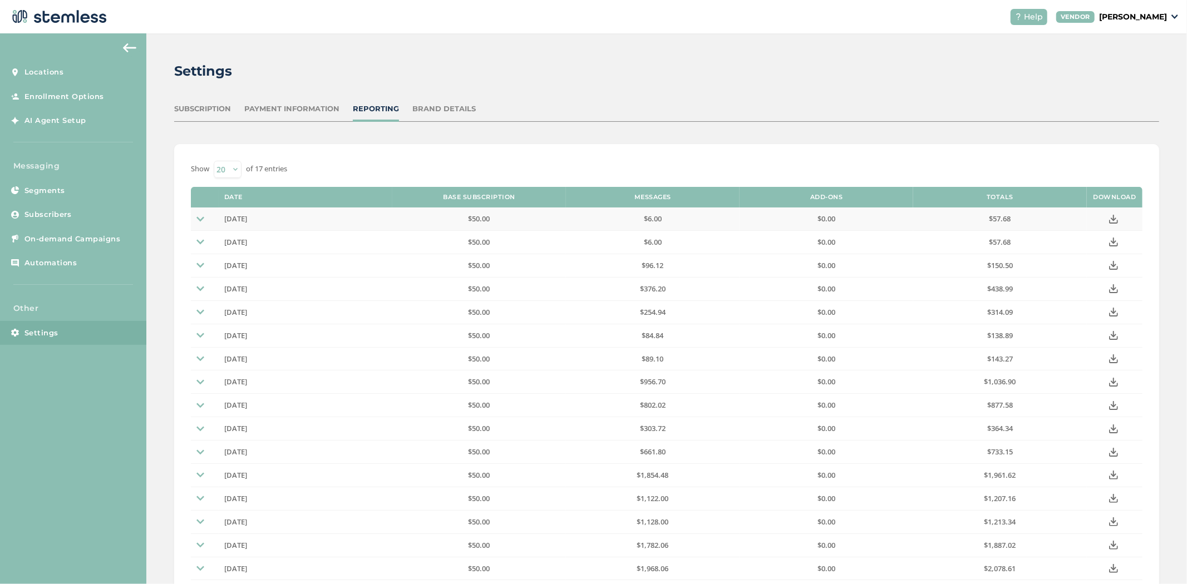
click at [203, 217] on img at bounding box center [200, 219] width 8 height 8
click at [206, 114] on div "Subscription Payment Information Reporting Brand Details" at bounding box center [666, 113] width 985 height 18
click at [210, 108] on div "Subscription" at bounding box center [202, 109] width 57 height 11
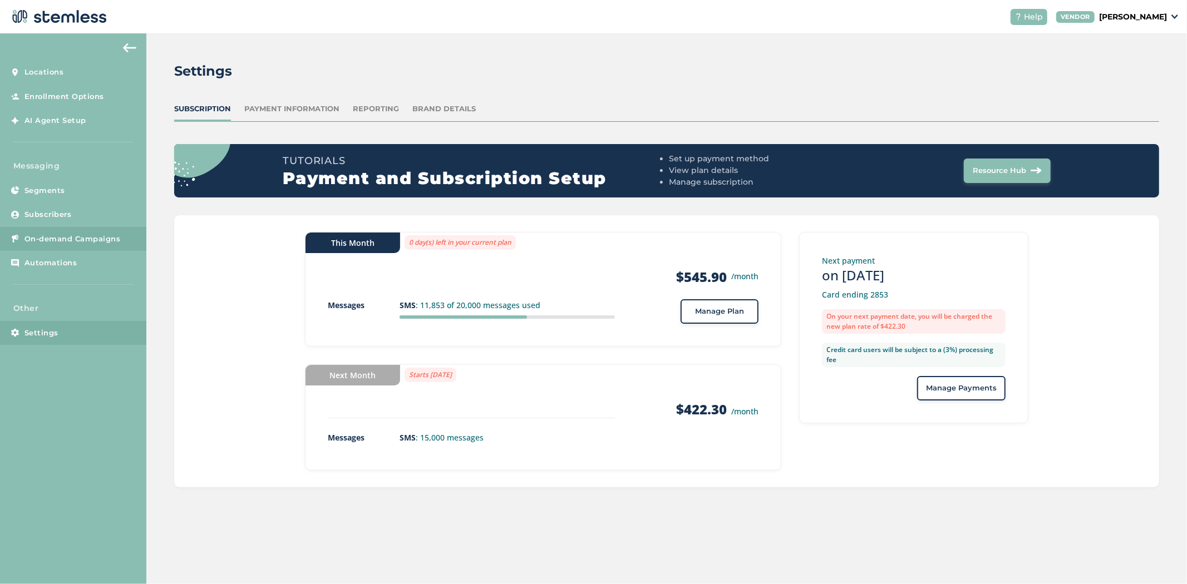
click at [63, 234] on span "On-demand Campaigns" at bounding box center [72, 239] width 96 height 11
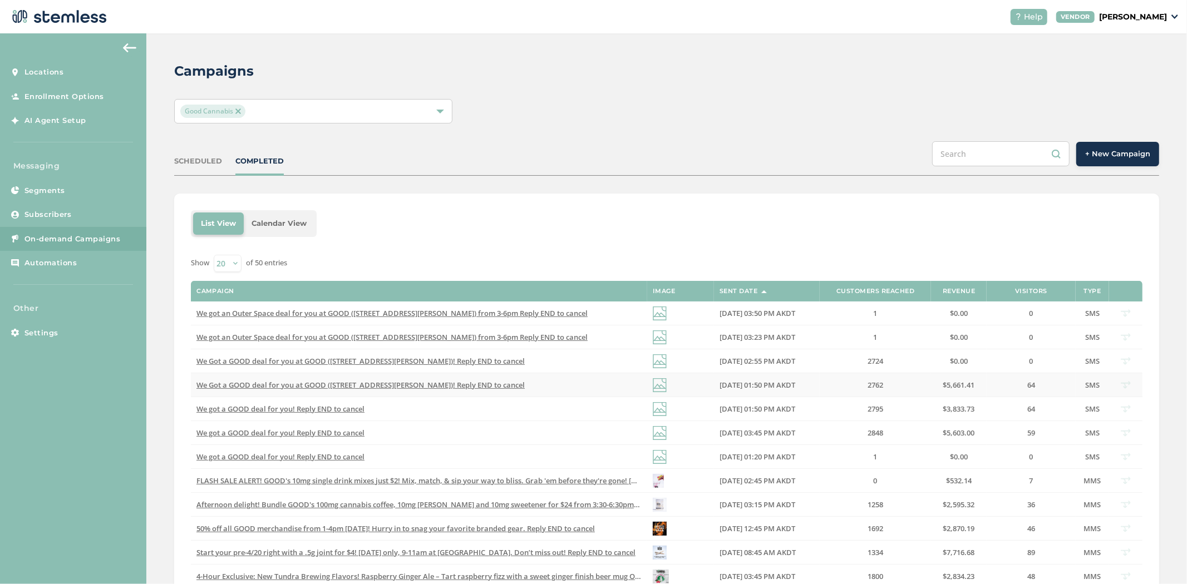
click at [780, 385] on span "[DATE] 01:50 PM AKDT" at bounding box center [758, 385] width 76 height 10
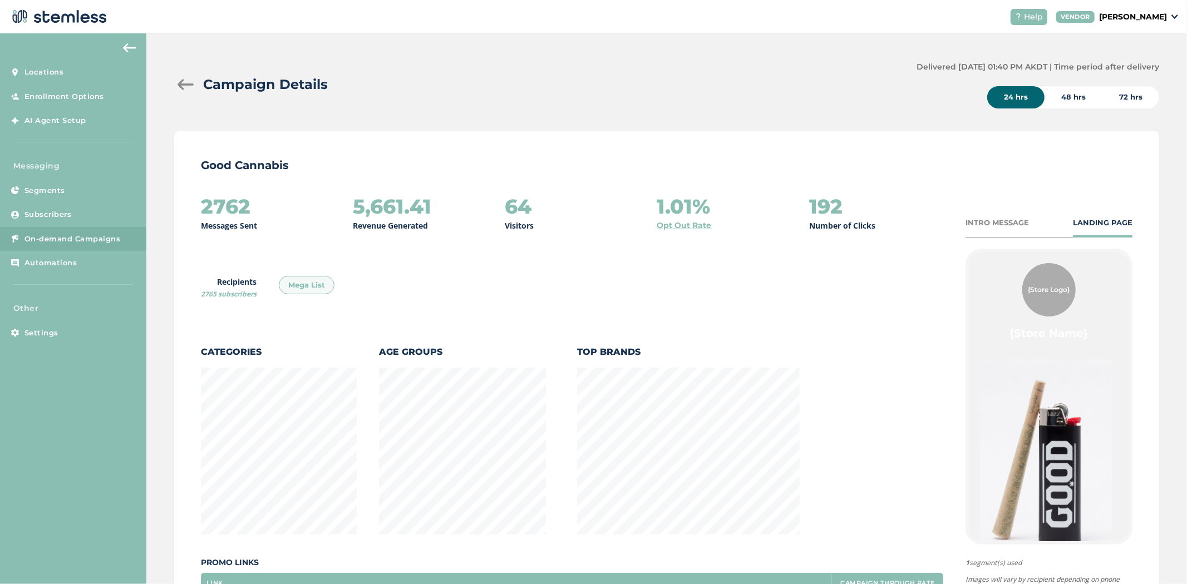
scroll to position [610, 980]
click at [1133, 89] on div "72 hrs" at bounding box center [1131, 97] width 57 height 22
click at [1070, 91] on div "48 hrs" at bounding box center [1074, 97] width 58 height 22
click at [1130, 90] on div "72 hrs" at bounding box center [1131, 97] width 57 height 22
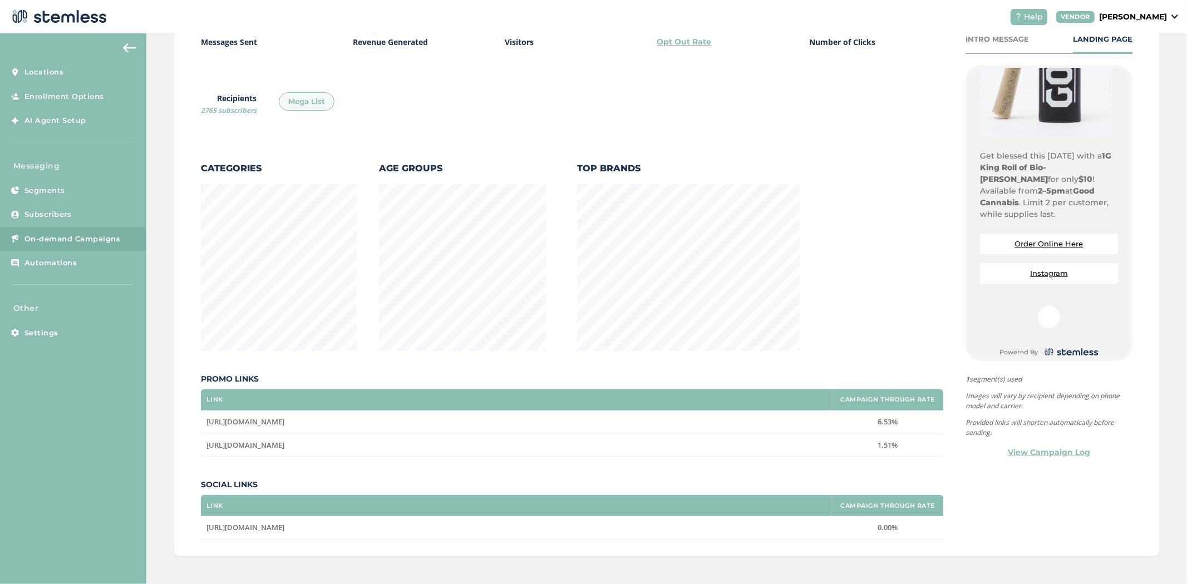
click at [1038, 307] on icon at bounding box center [1049, 317] width 22 height 22
